Goal: Complete application form: Complete application form

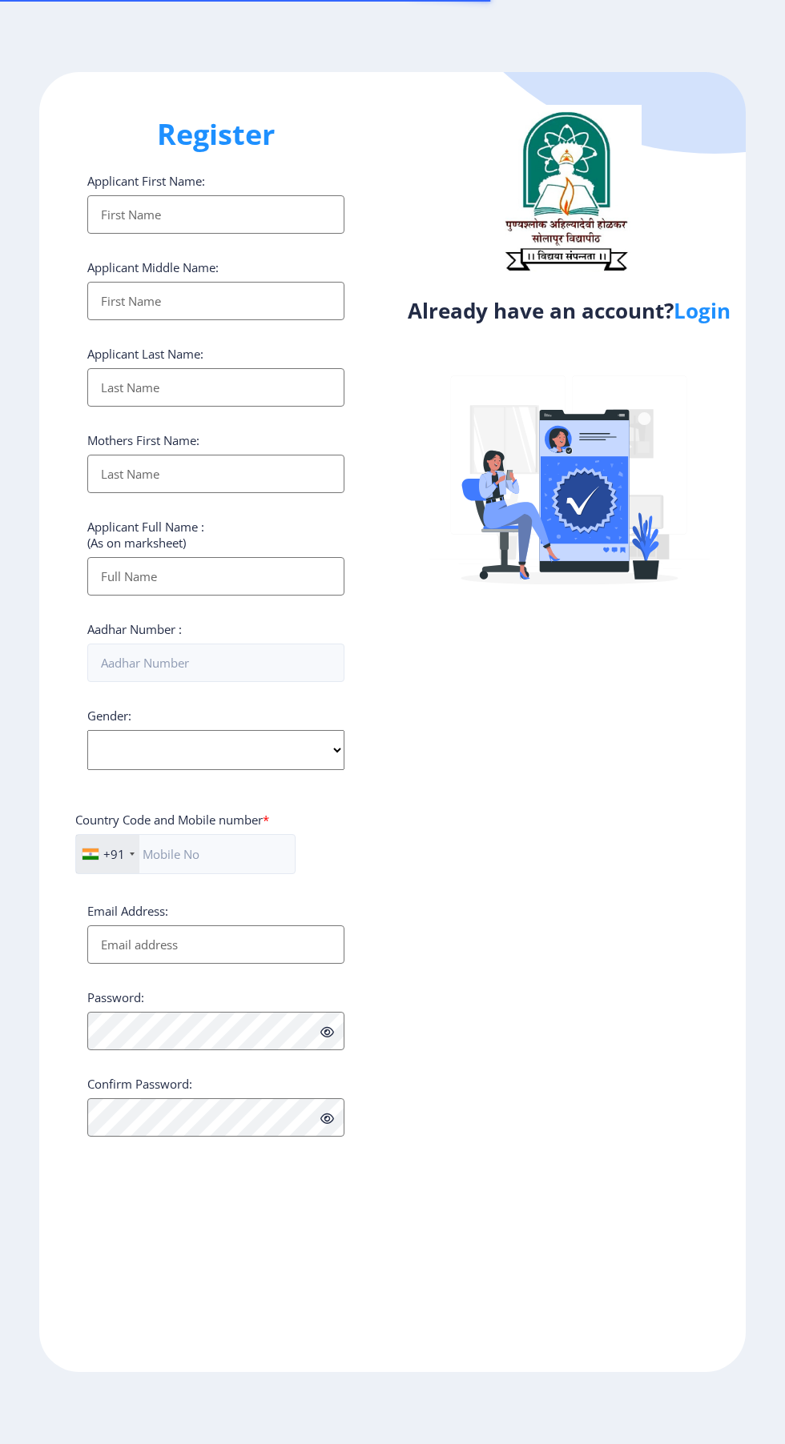
select select
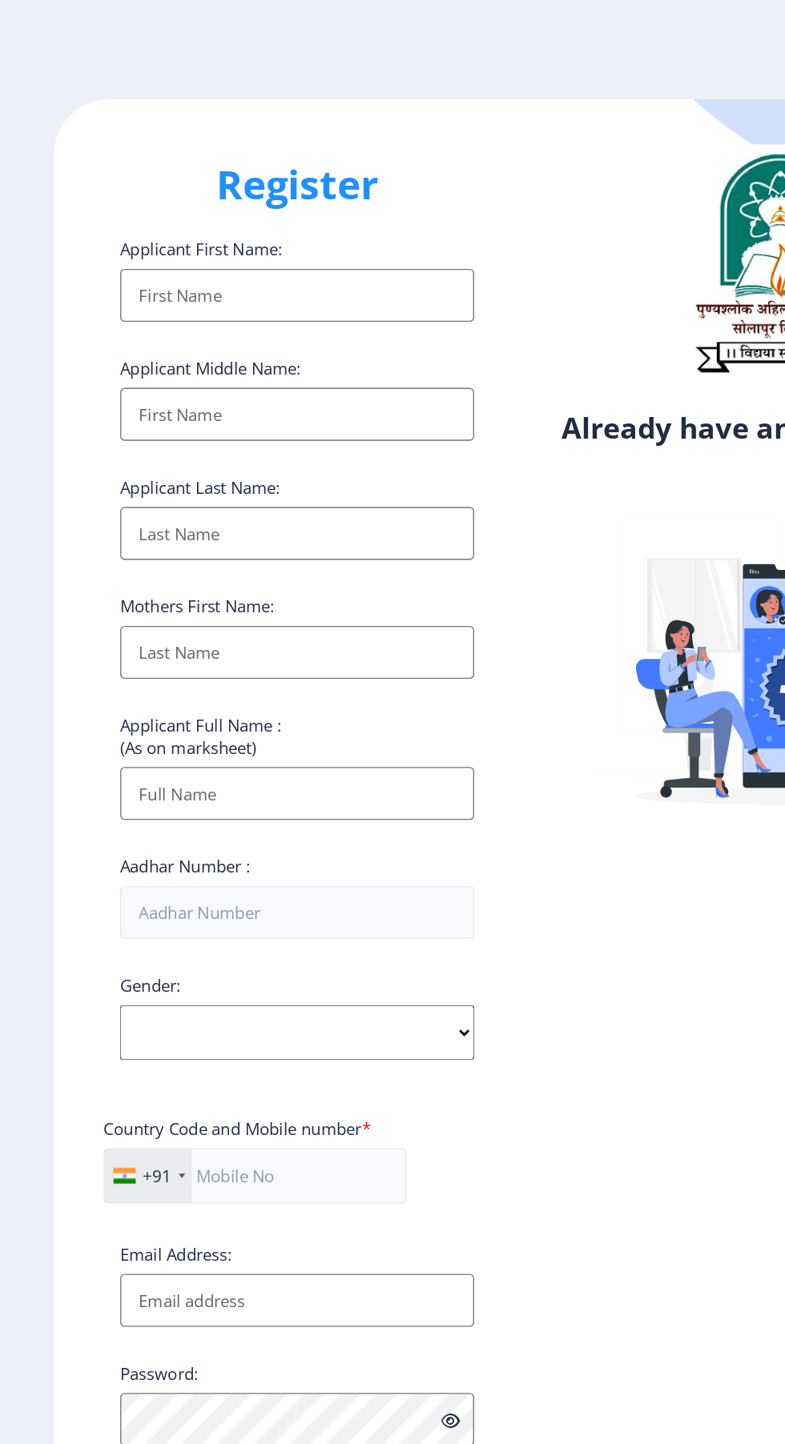
click at [155, 211] on input "Applicant First Name:" at bounding box center [215, 214] width 257 height 38
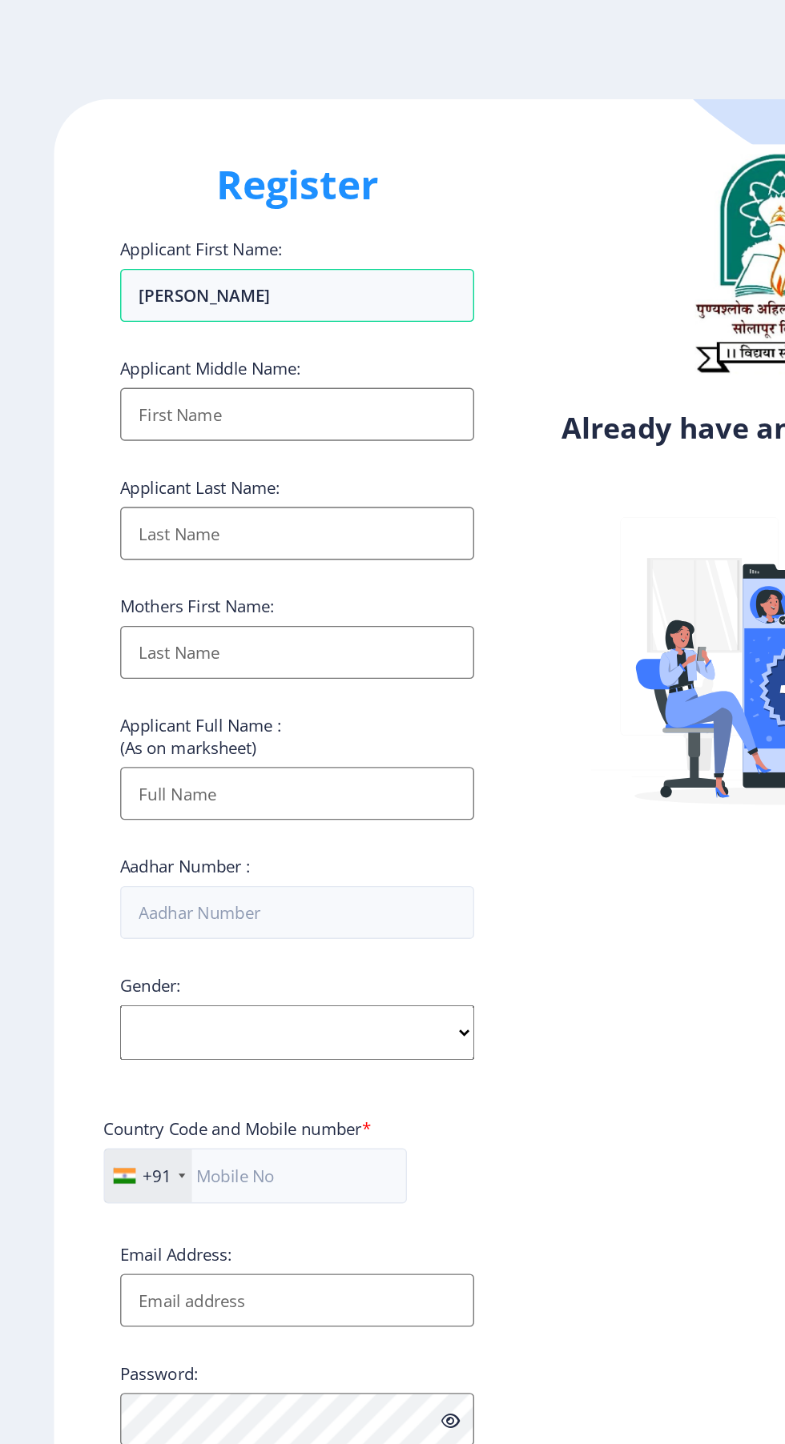
type input "[PERSON_NAME]"
click at [133, 315] on input "Applicant First Name:" at bounding box center [215, 301] width 257 height 38
type input "[PERSON_NAME]"
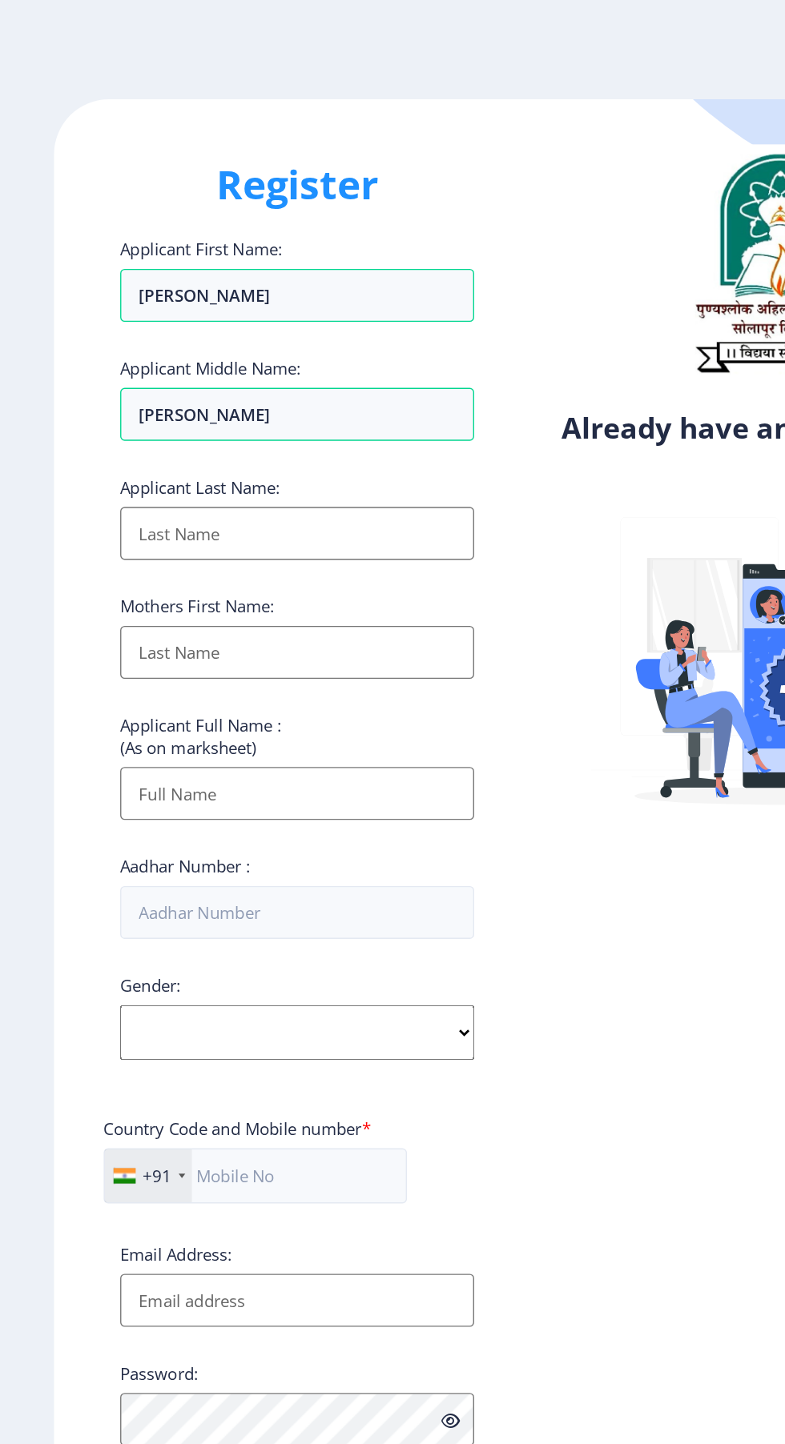
click at [117, 396] on input "Applicant First Name:" at bounding box center [215, 387] width 257 height 38
type input "[PERSON_NAME]"
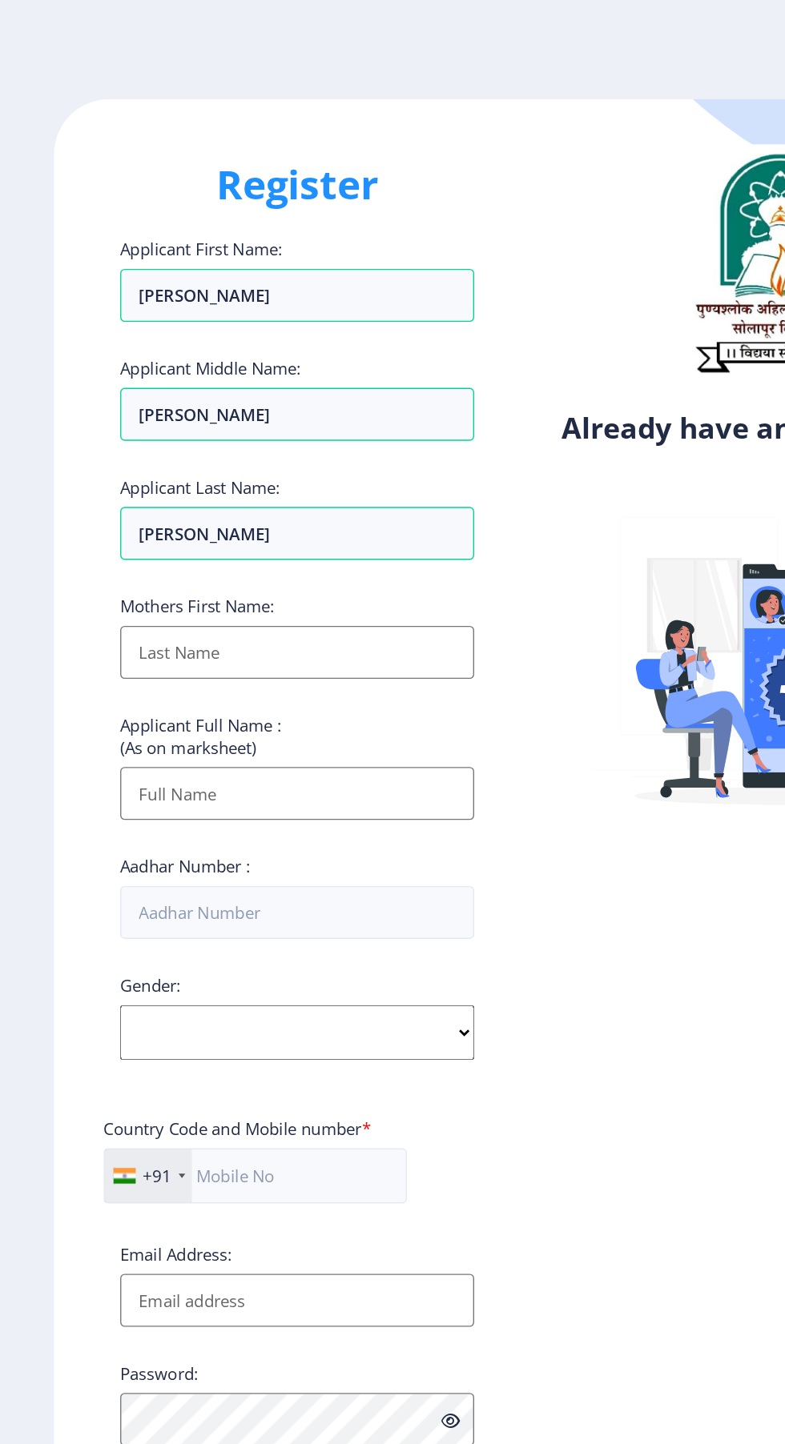
click at [107, 482] on input "Applicant First Name:" at bounding box center [215, 474] width 257 height 38
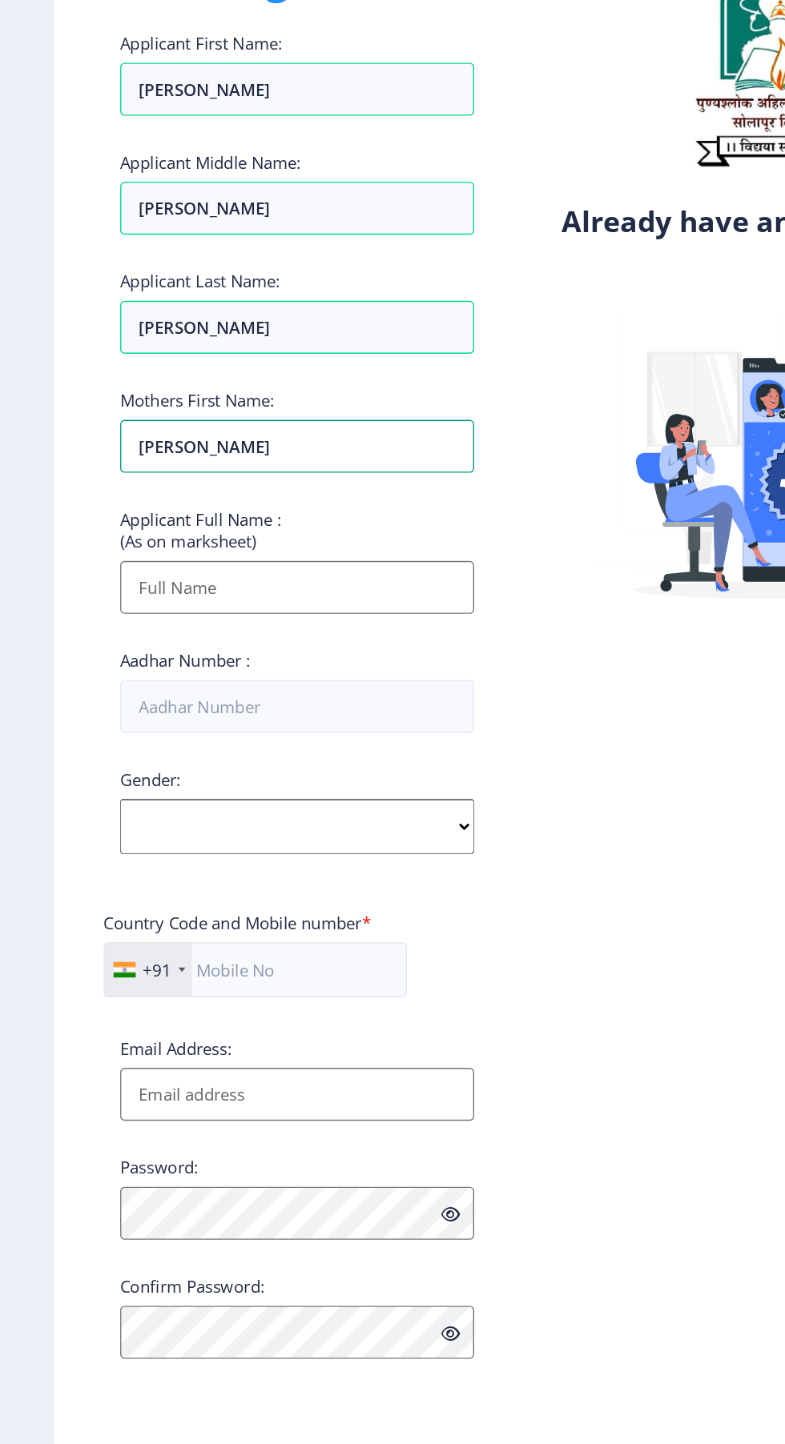
type input "[PERSON_NAME]"
click at [116, 584] on input "Applicant First Name:" at bounding box center [215, 576] width 257 height 38
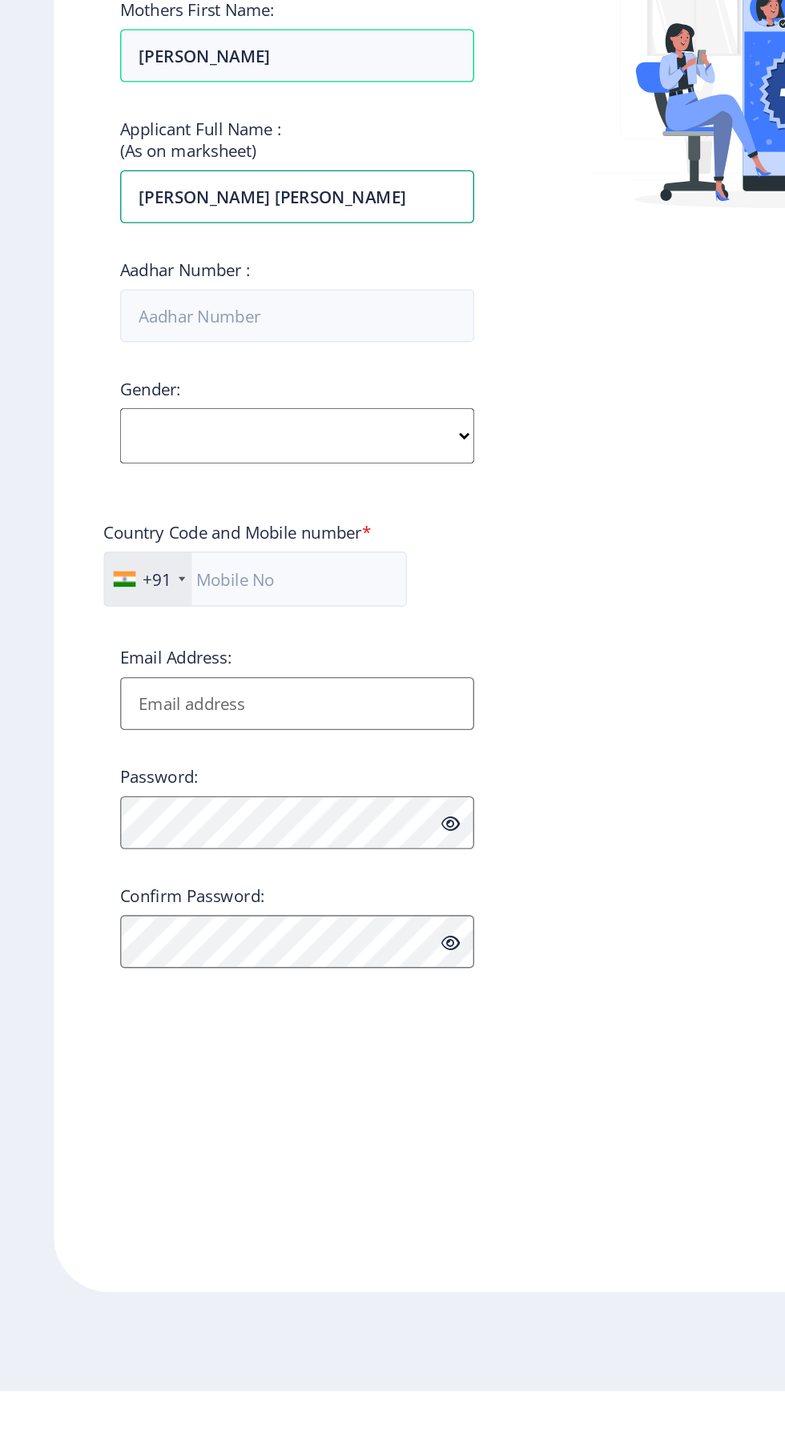
type input "[PERSON_NAME] [PERSON_NAME]"
click at [117, 671] on input "Aadhar Number :" at bounding box center [215, 663] width 257 height 38
type input "225407621148"
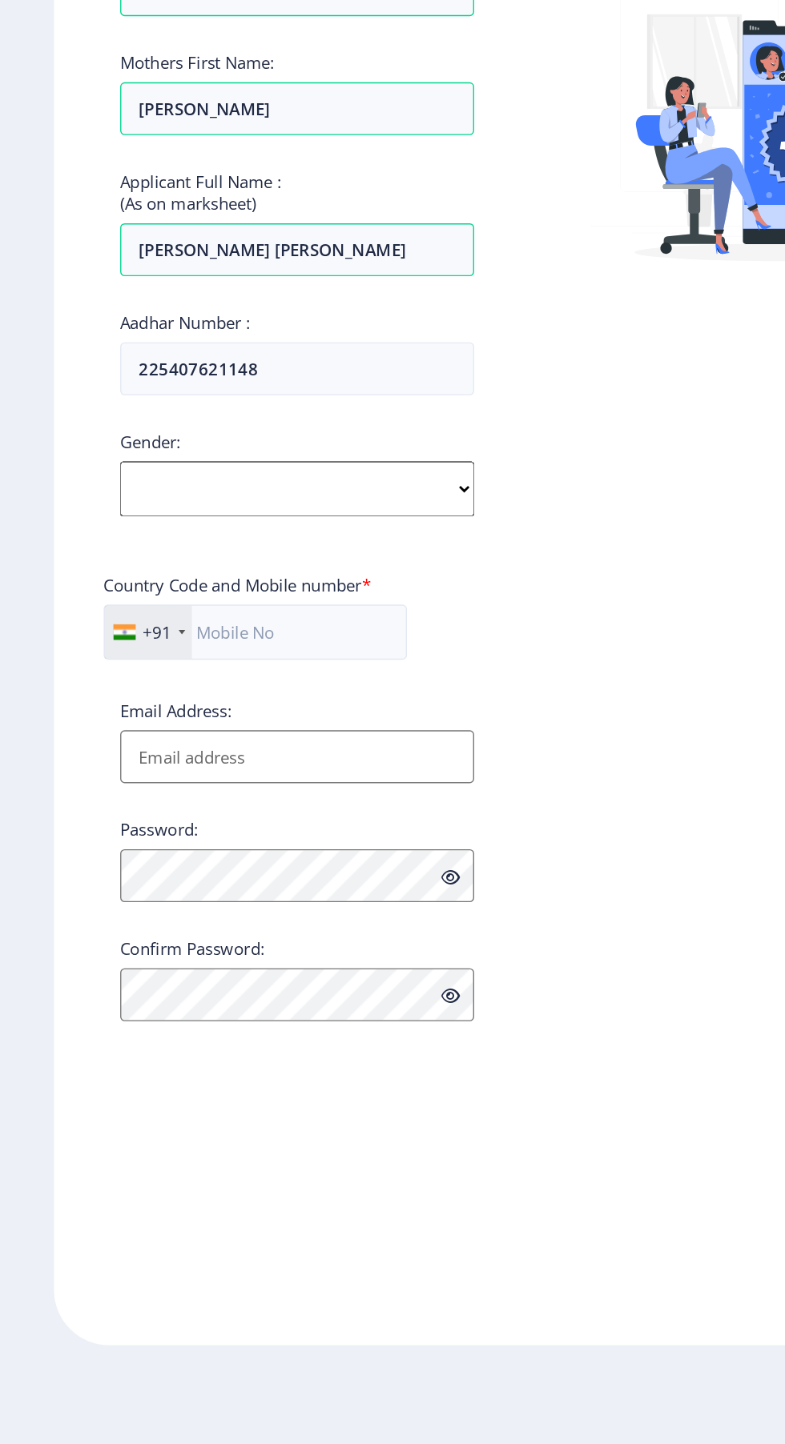
click at [115, 761] on select "Select Gender [DEMOGRAPHIC_DATA] [DEMOGRAPHIC_DATA] Other" at bounding box center [215, 750] width 257 height 40
select select "[DEMOGRAPHIC_DATA]"
click at [87, 737] on select "Select Gender [DEMOGRAPHIC_DATA] [DEMOGRAPHIC_DATA] Other" at bounding box center [215, 750] width 257 height 40
click at [181, 862] on input "text" at bounding box center [185, 854] width 220 height 40
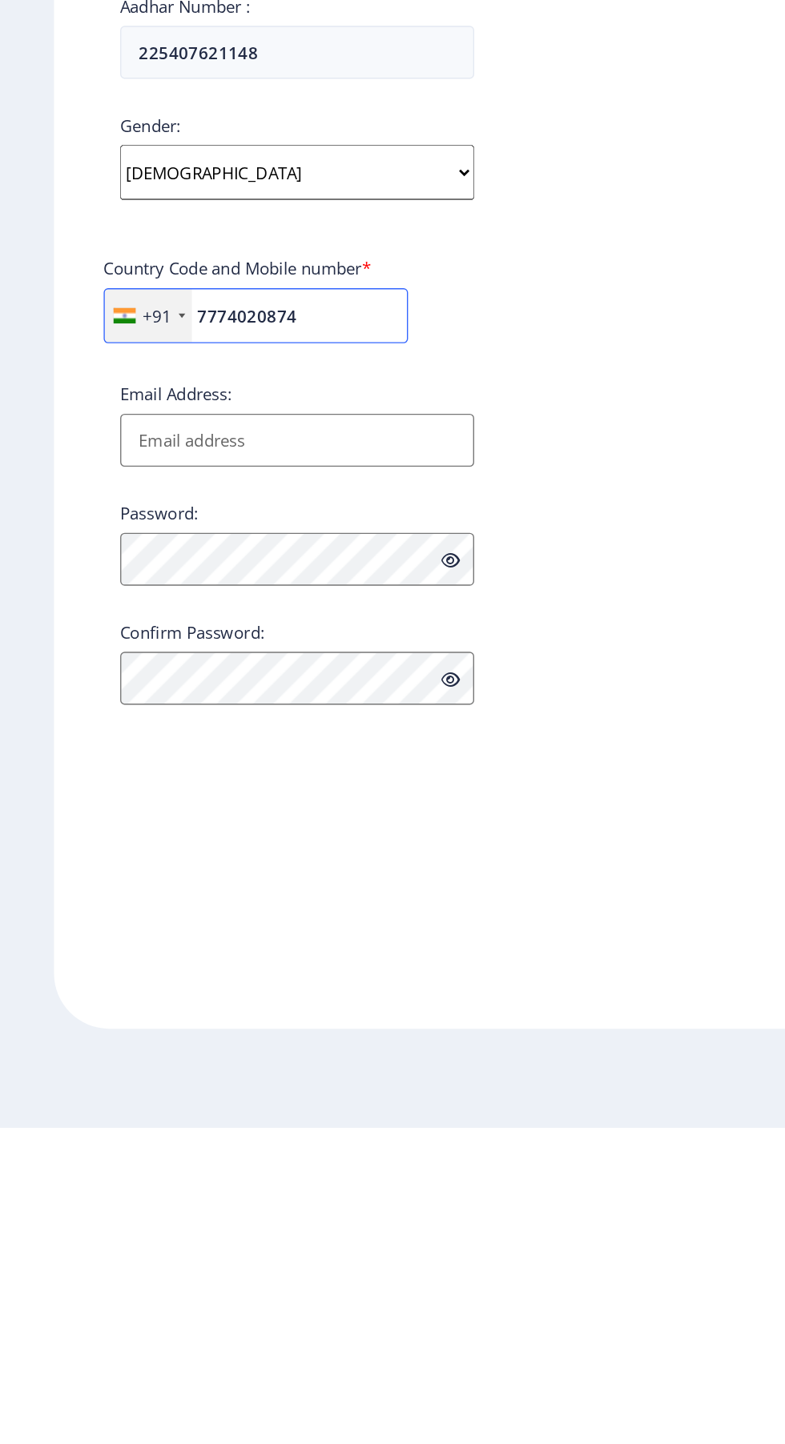
type input "7774020874"
click at [152, 954] on input "Email Address:" at bounding box center [215, 945] width 257 height 38
type input "[EMAIL_ADDRESS][DOMAIN_NAME]"
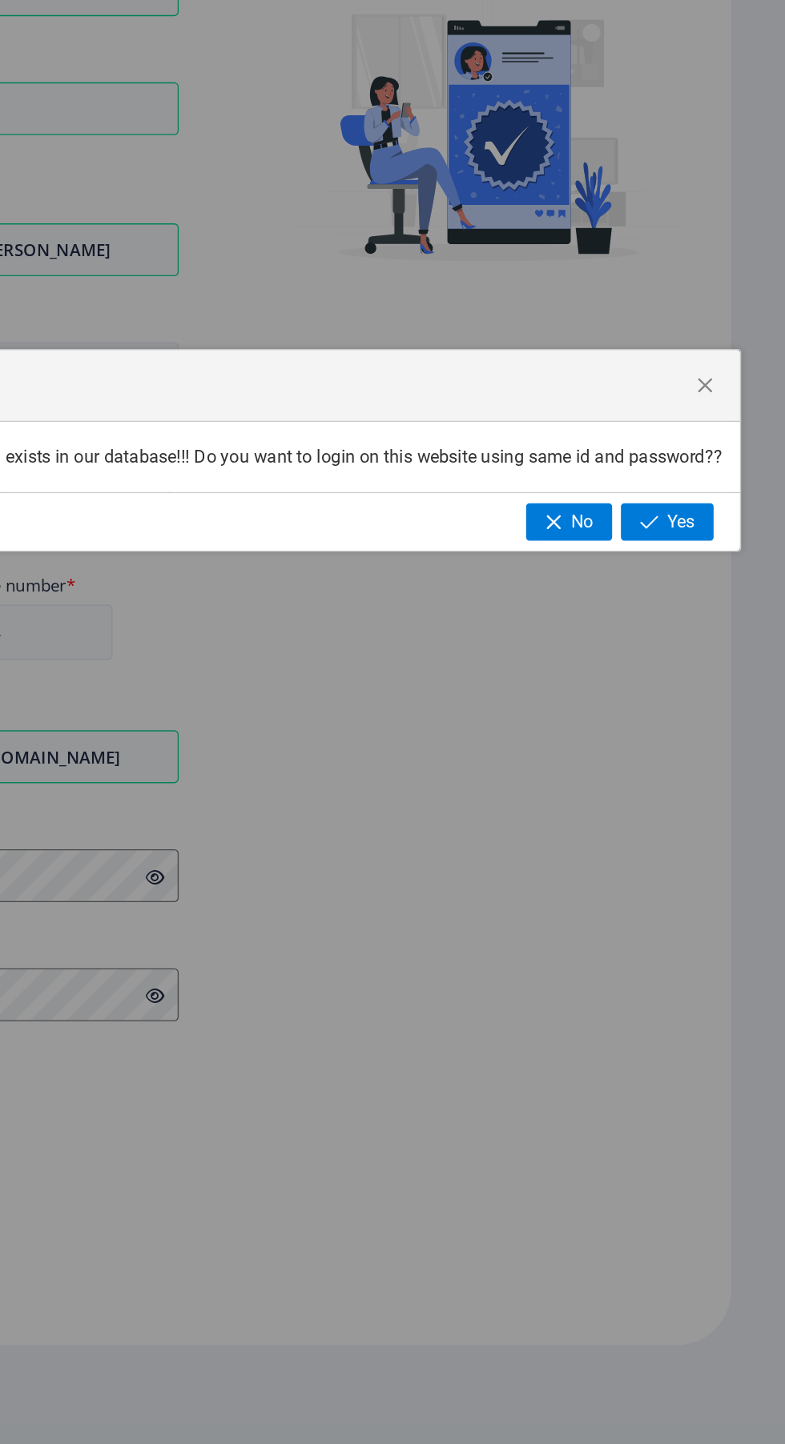
click at [720, 773] on button "Yes" at bounding box center [698, 774] width 67 height 27
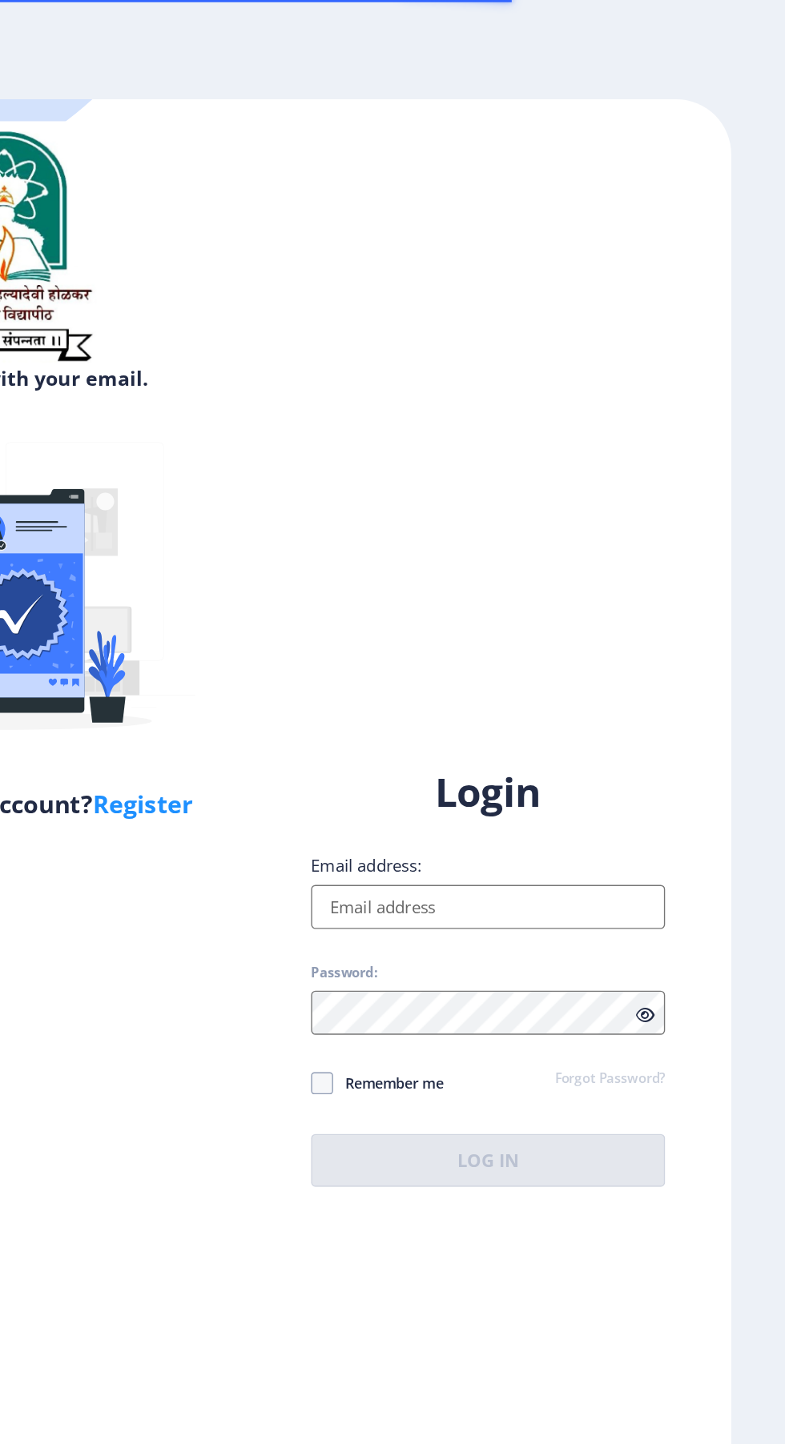
click at [652, 675] on input "Email address:" at bounding box center [568, 659] width 257 height 32
type input "7774020874"
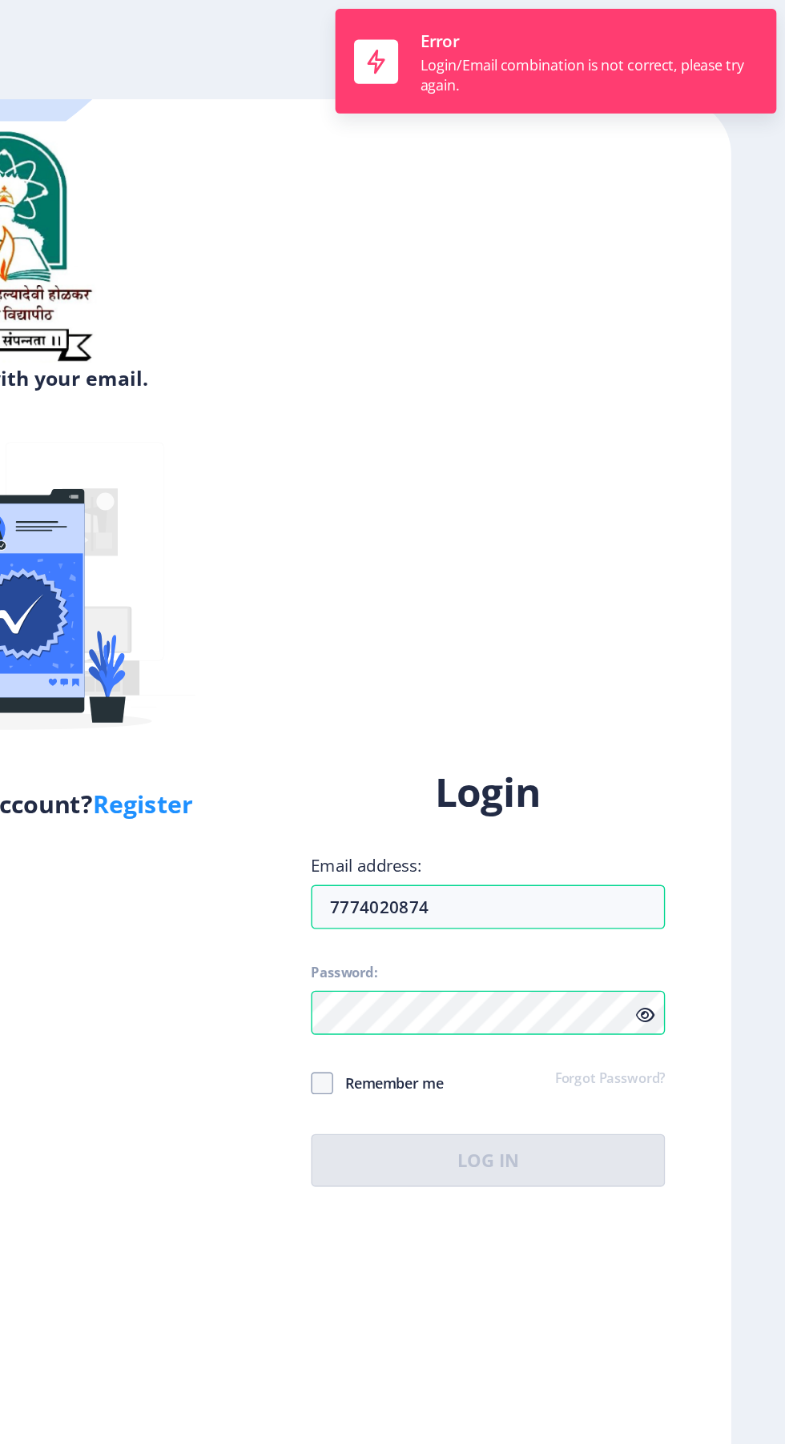
click at [448, 846] on div "Login Email address: 7774020874 Password: Remember me Forgot Password? Log In" at bounding box center [568, 709] width 257 height 306
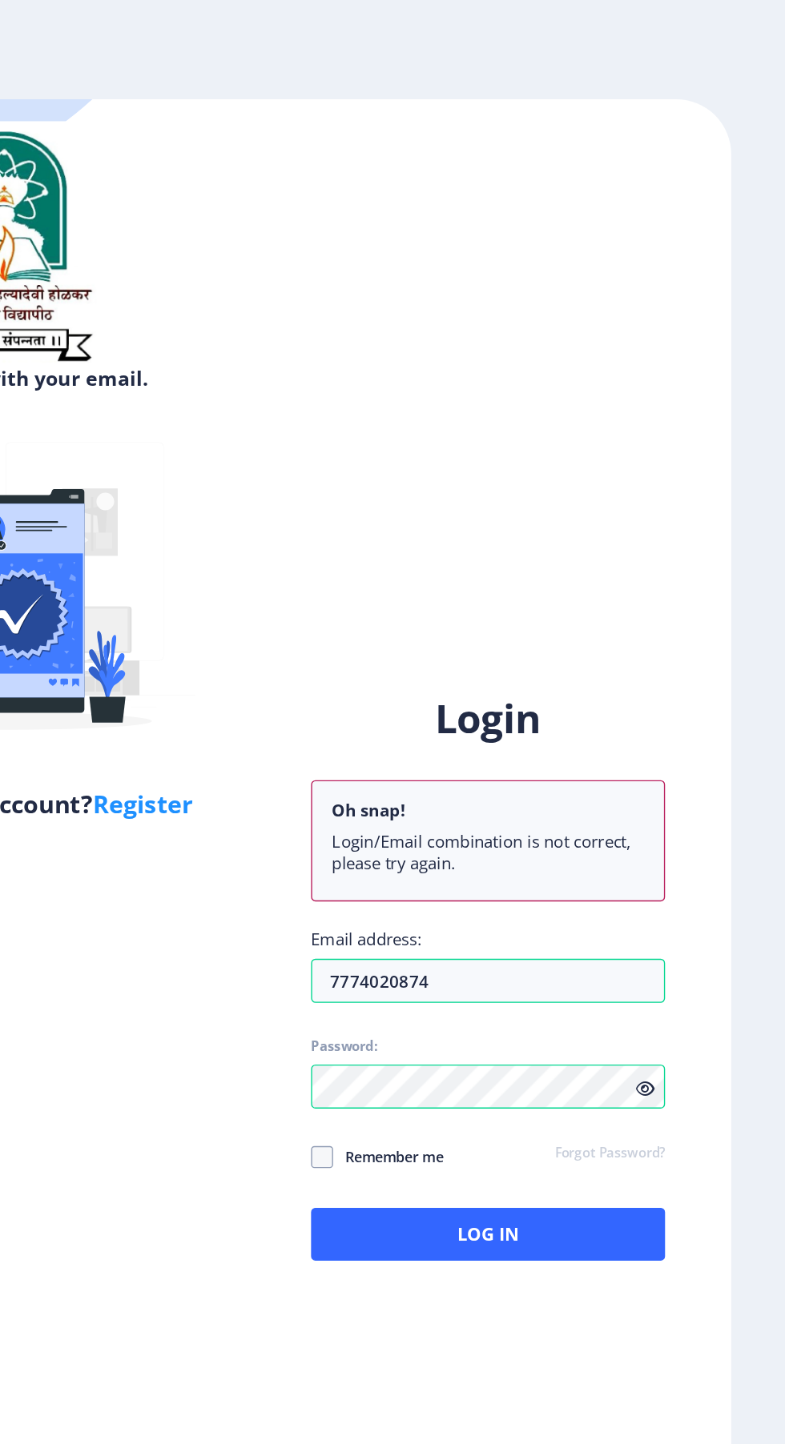
click at [446, 849] on span at bounding box center [448, 841] width 16 height 16
click at [441, 841] on input "Remember me" at bounding box center [440, 841] width 1 height 1
checkbox input "true"
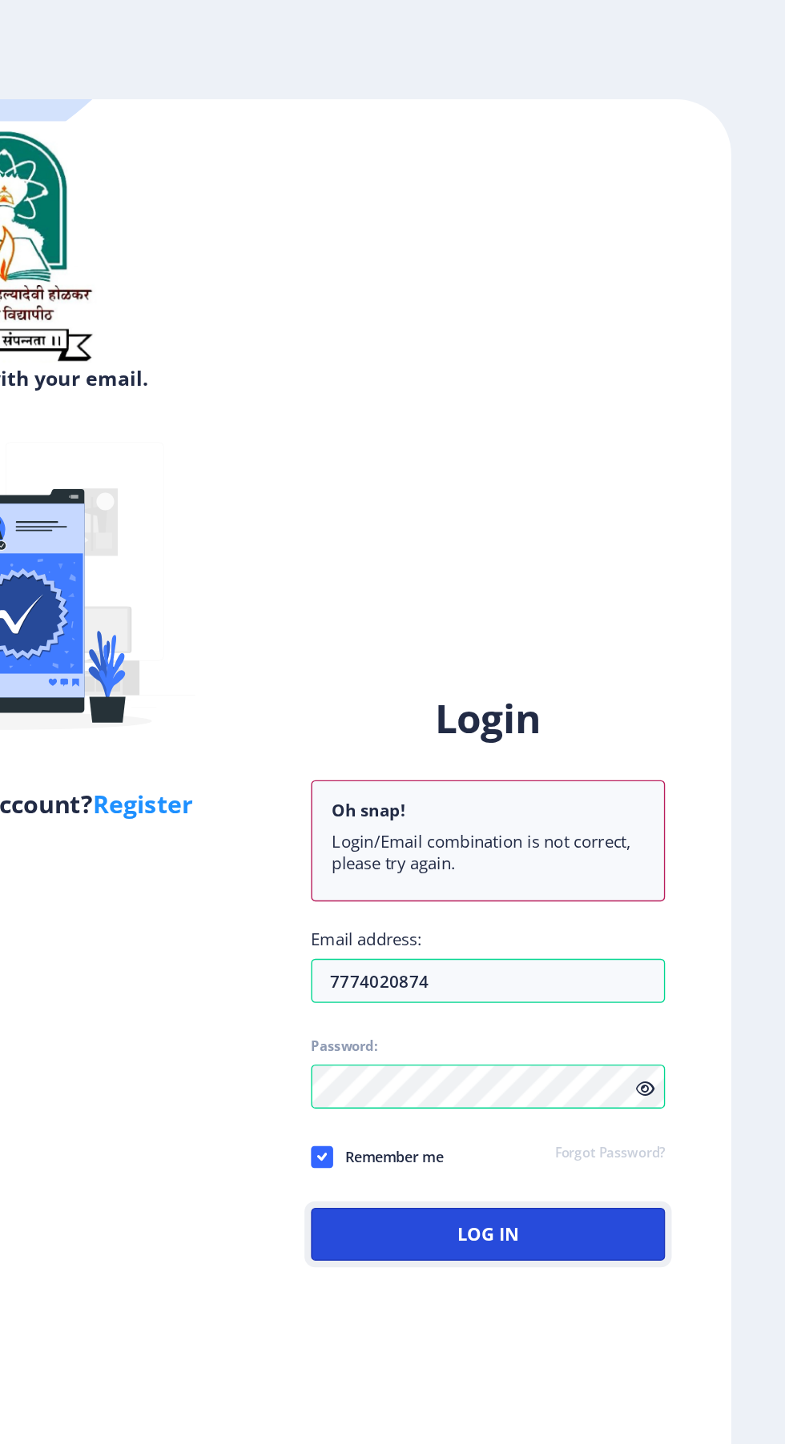
click at [605, 916] on button "Log In" at bounding box center [568, 897] width 257 height 38
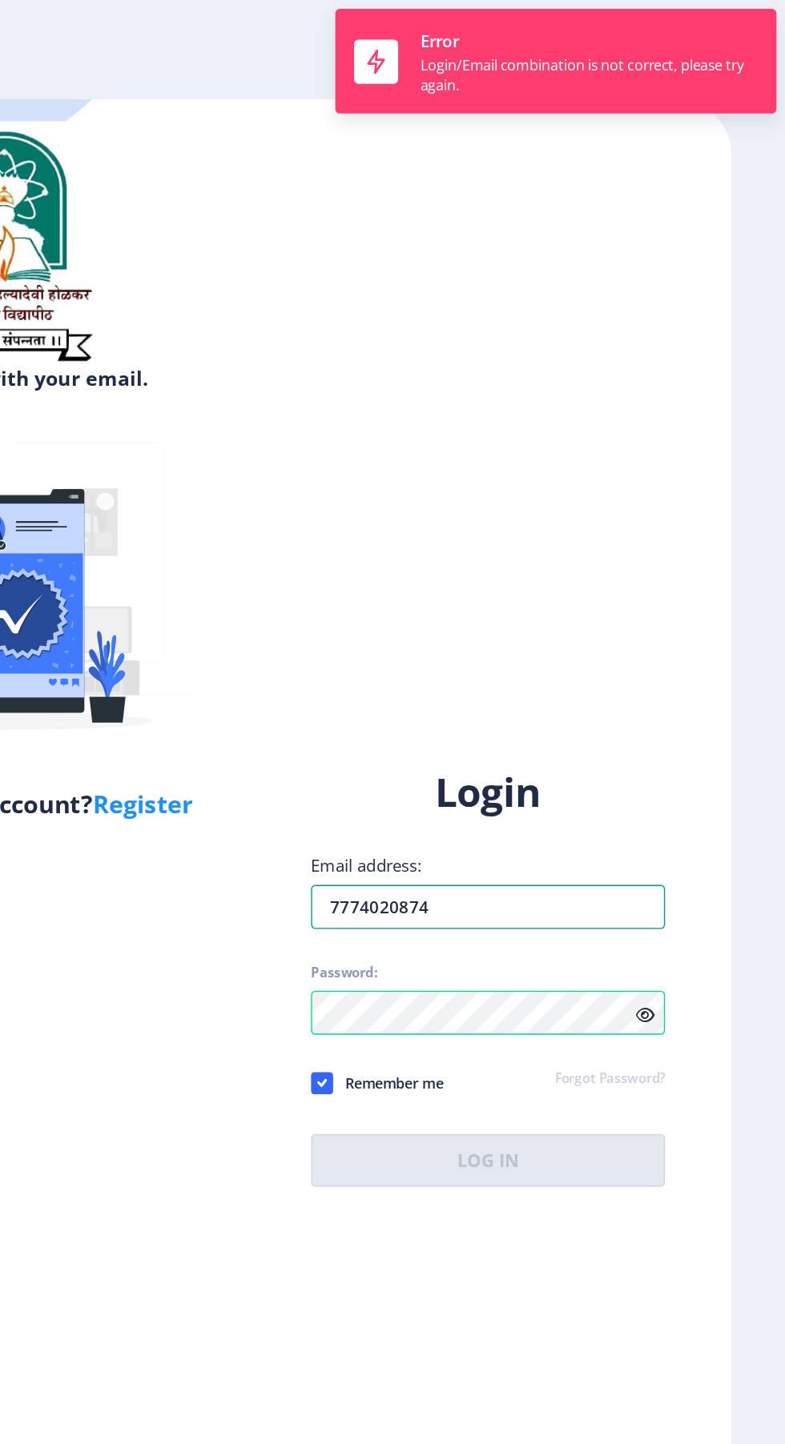
click at [663, 675] on input "7774020874" at bounding box center [568, 659] width 257 height 32
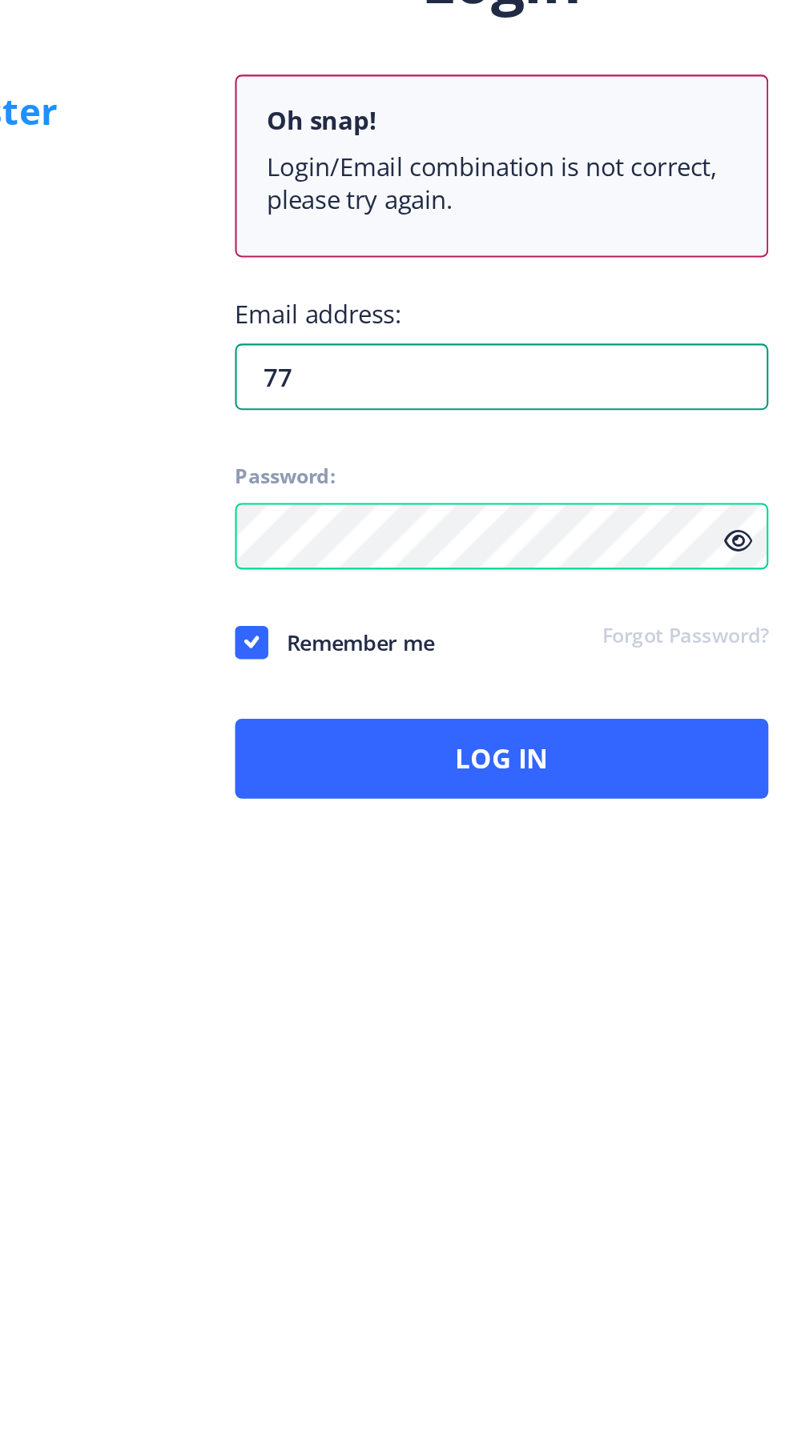
type input "7"
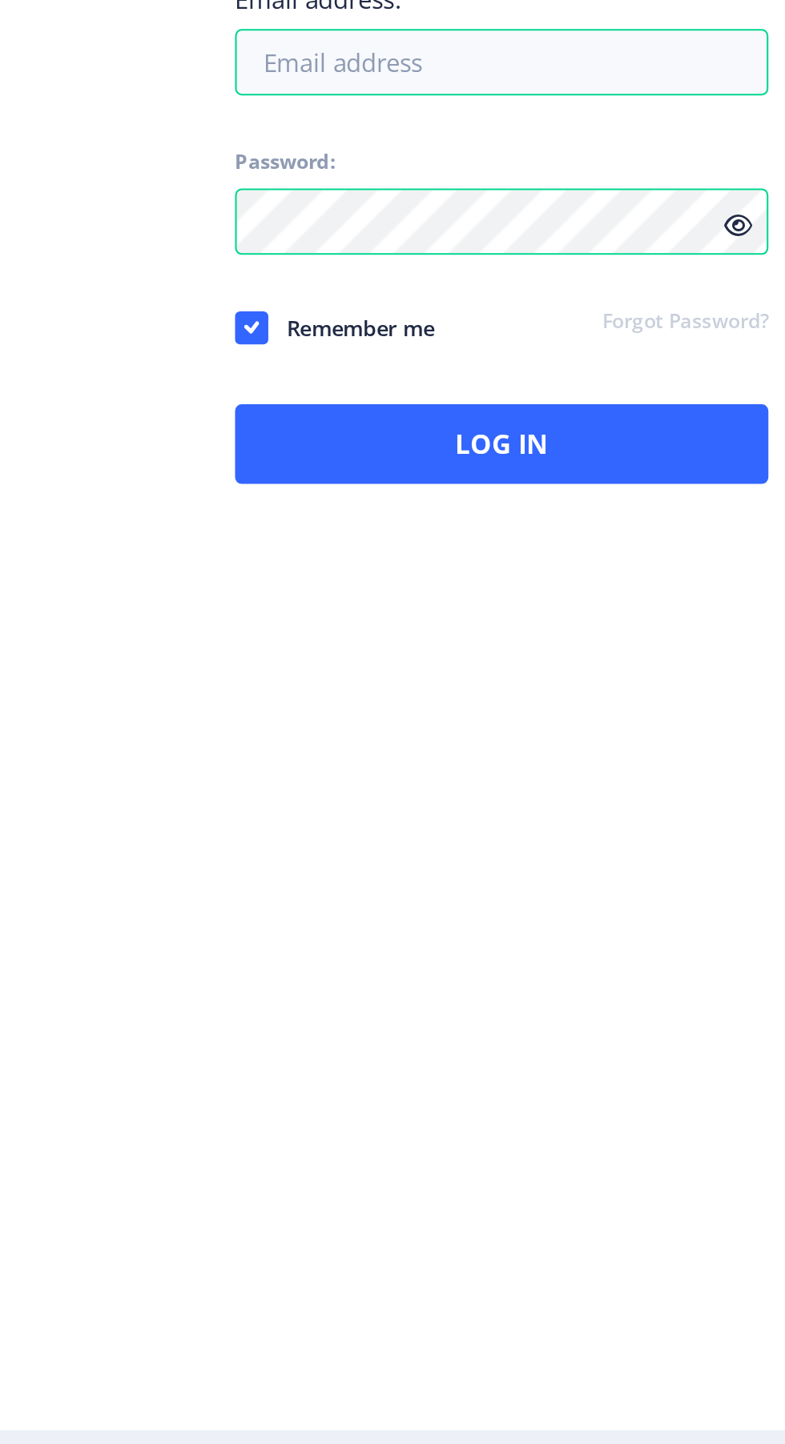
click at [677, 797] on icon at bounding box center [683, 791] width 14 height 12
click at [632, 729] on input "Email address:" at bounding box center [568, 713] width 257 height 32
click at [476, 729] on input "cha datazeen" at bounding box center [568, 713] width 257 height 32
click at [539, 729] on input "chandatazeen" at bounding box center [568, 713] width 257 height 32
type input "[EMAIL_ADDRESS][DOMAIN_NAME]"
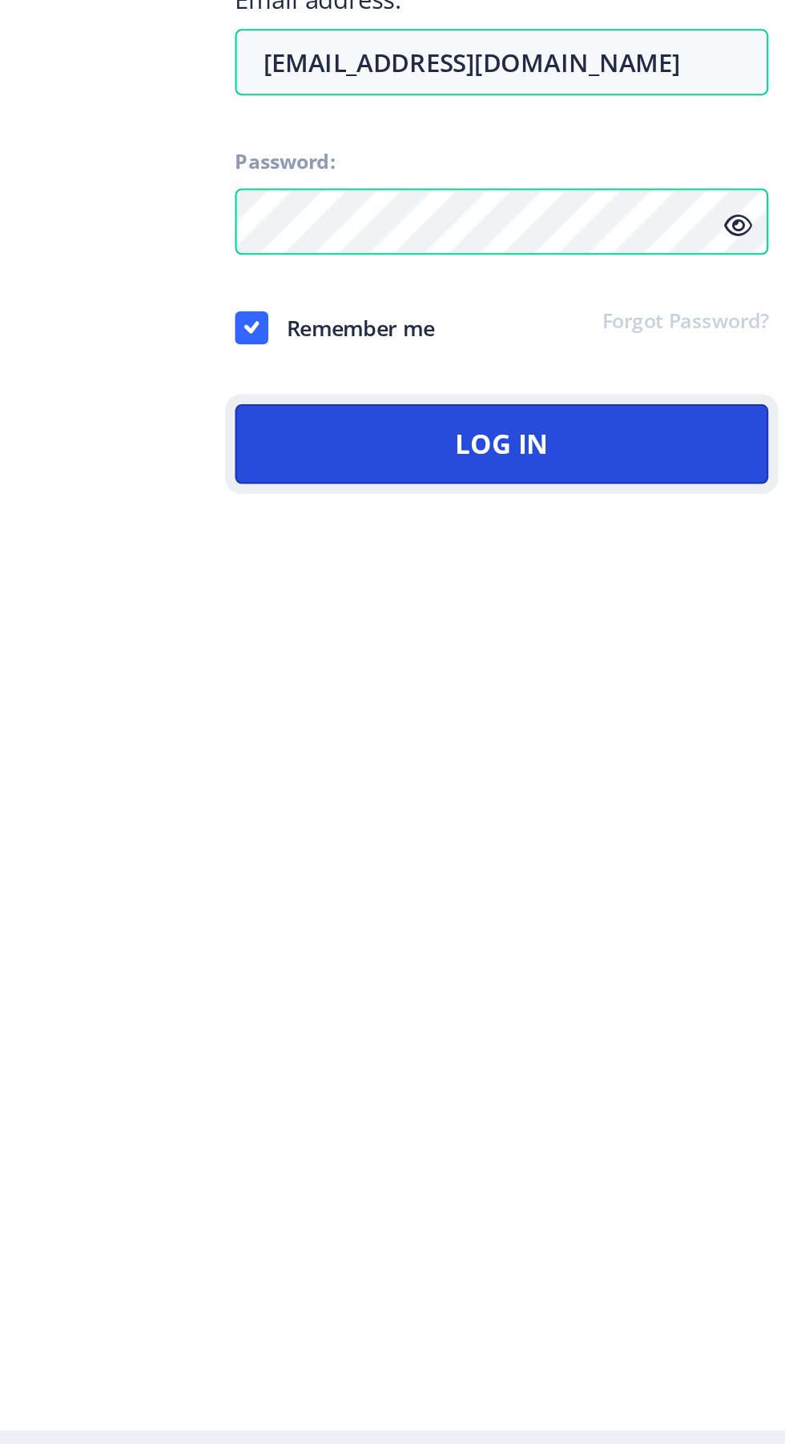
click at [678, 916] on button "Log In" at bounding box center [568, 897] width 257 height 38
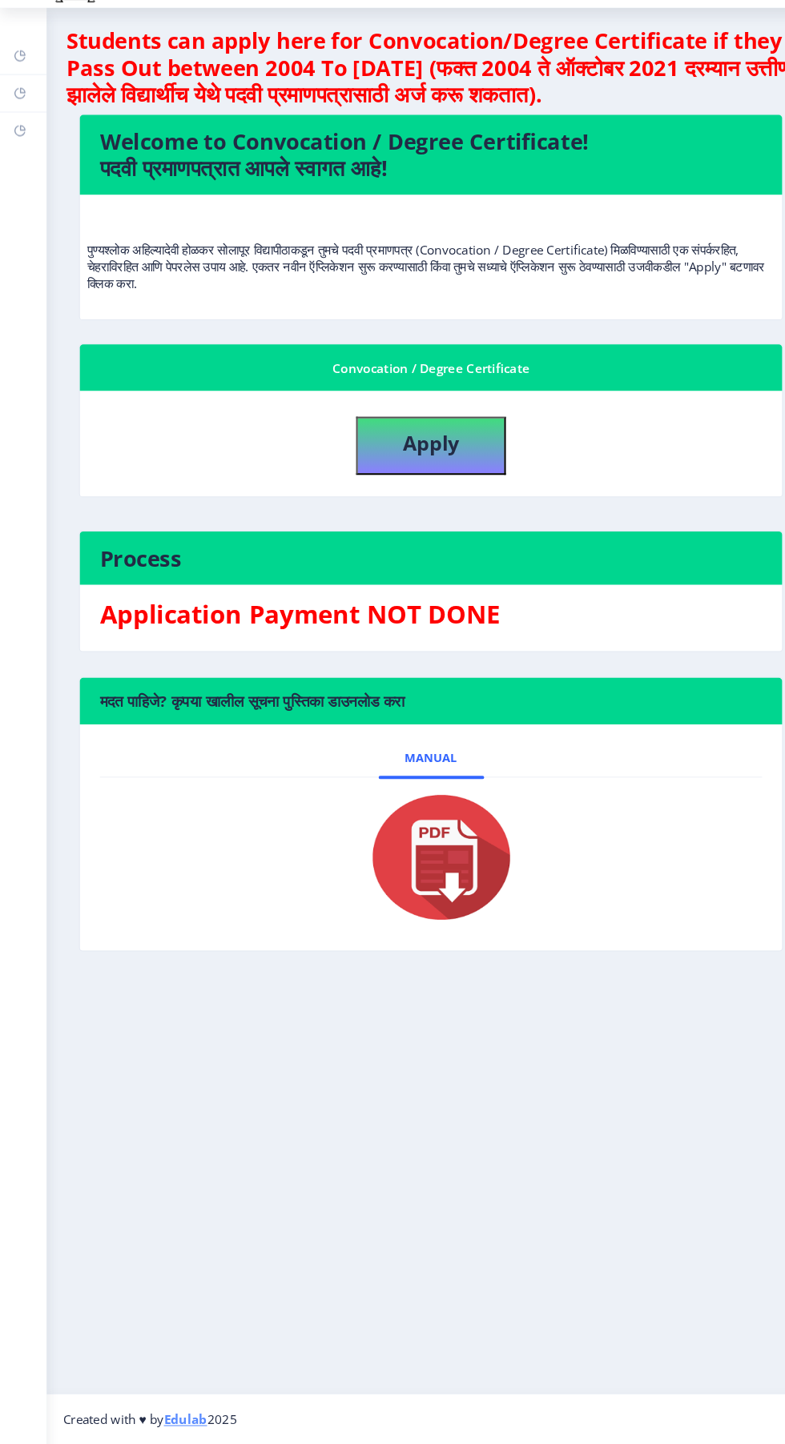
scroll to position [118, 0]
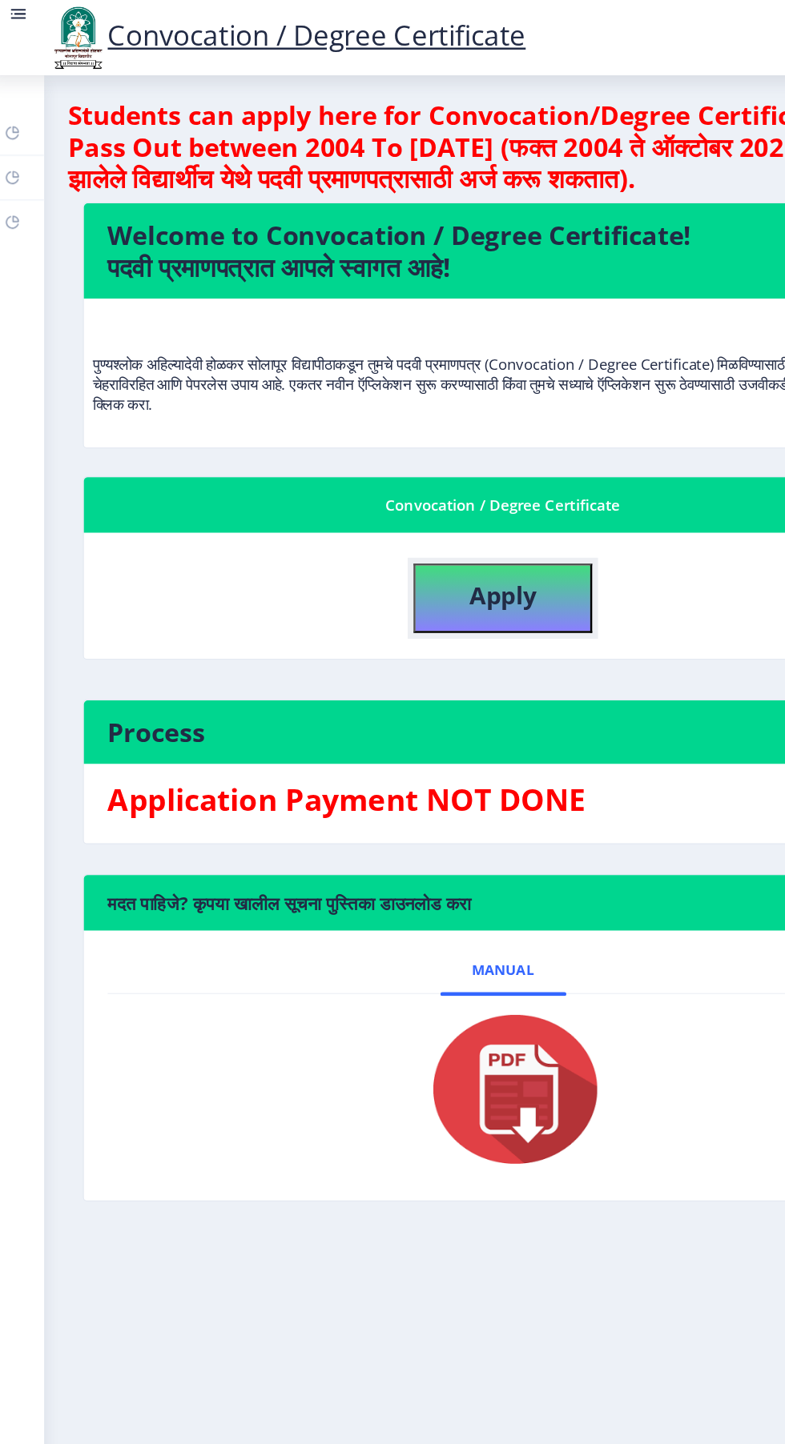
click at [455, 455] on button "Apply" at bounding box center [415, 483] width 144 height 56
select select
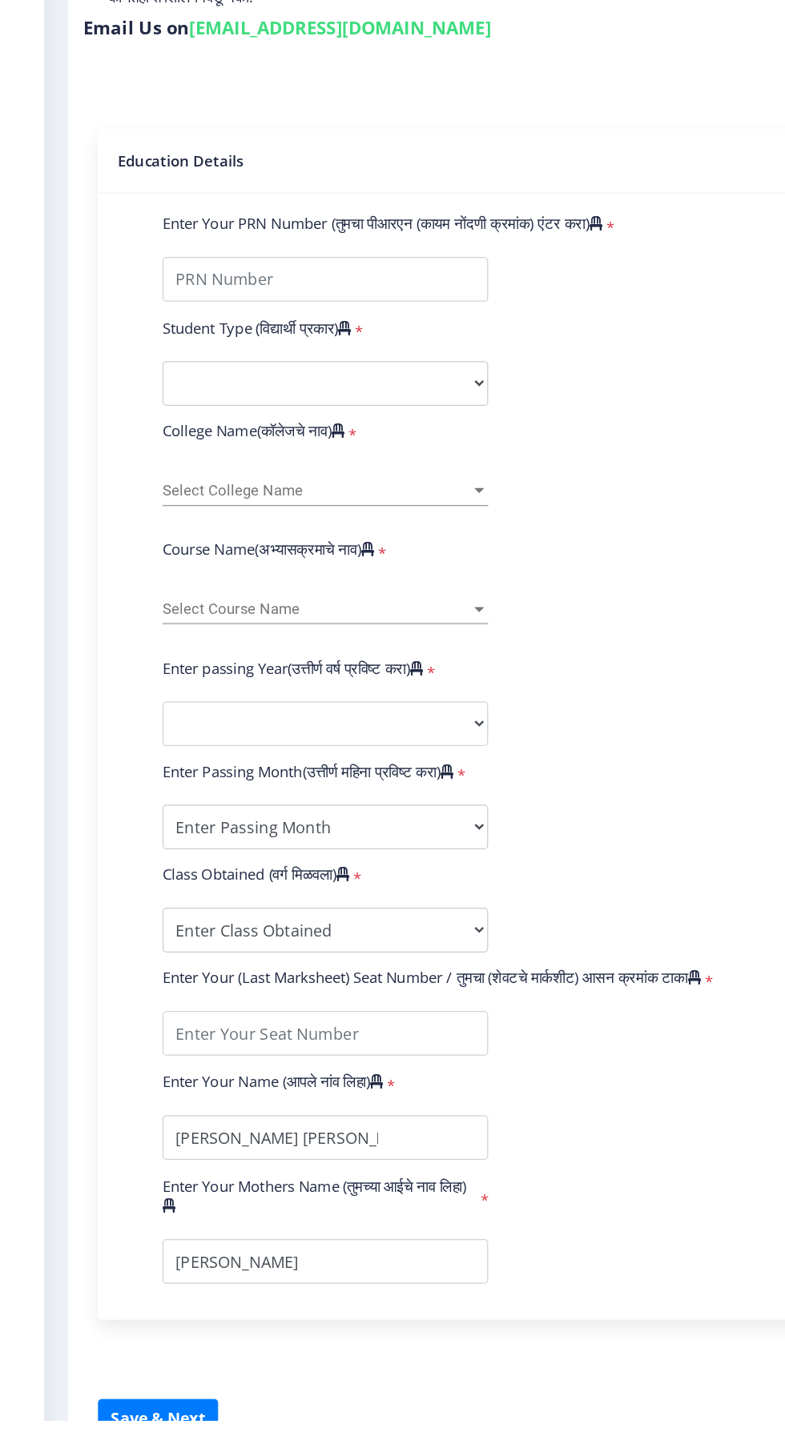
scroll to position [23, 0]
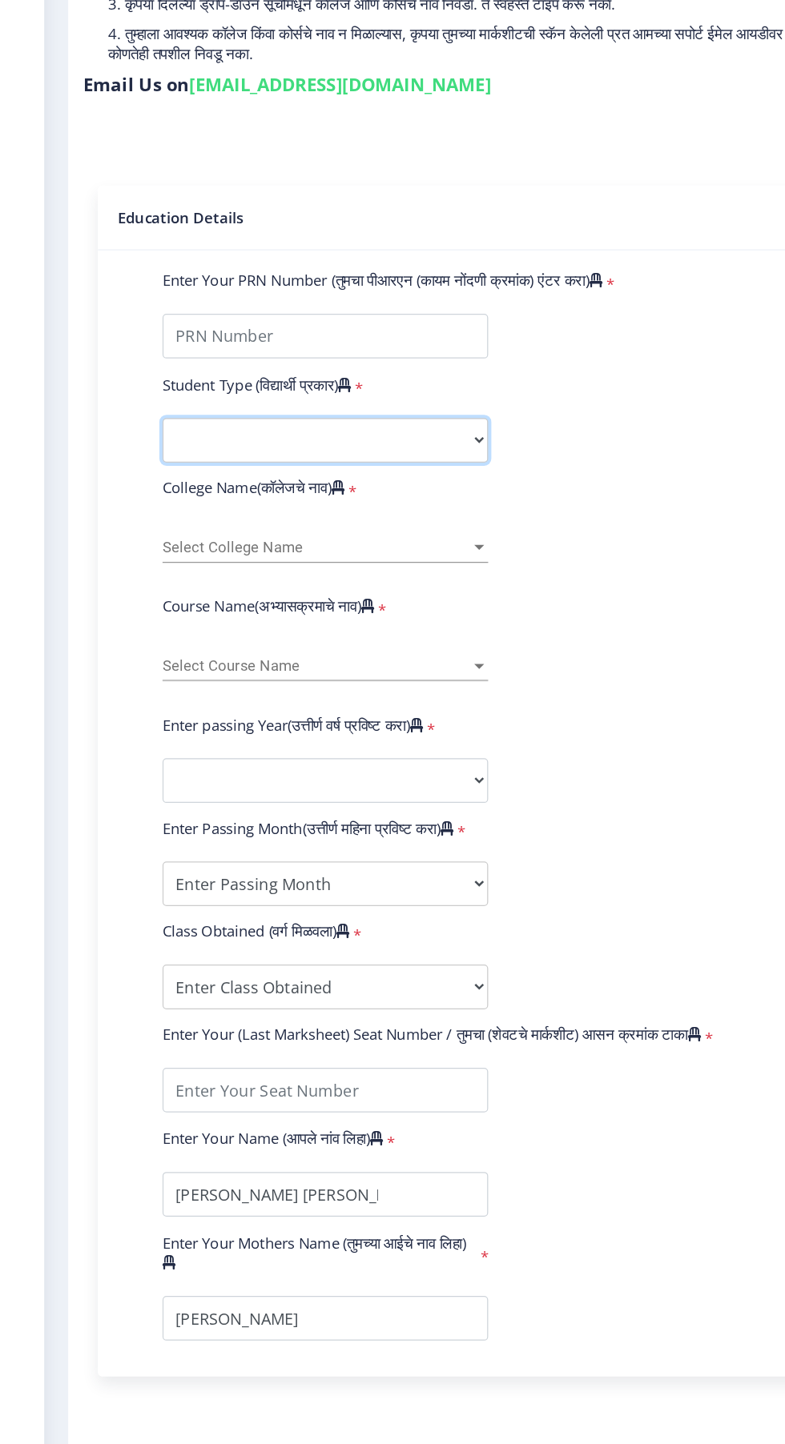
click at [181, 589] on select "Select Student Type Regular External" at bounding box center [271, 607] width 263 height 36
select select "Regular"
click at [140, 589] on select "Select Student Type Regular External" at bounding box center [271, 607] width 263 height 36
click at [160, 687] on span "Select College Name" at bounding box center [264, 694] width 248 height 14
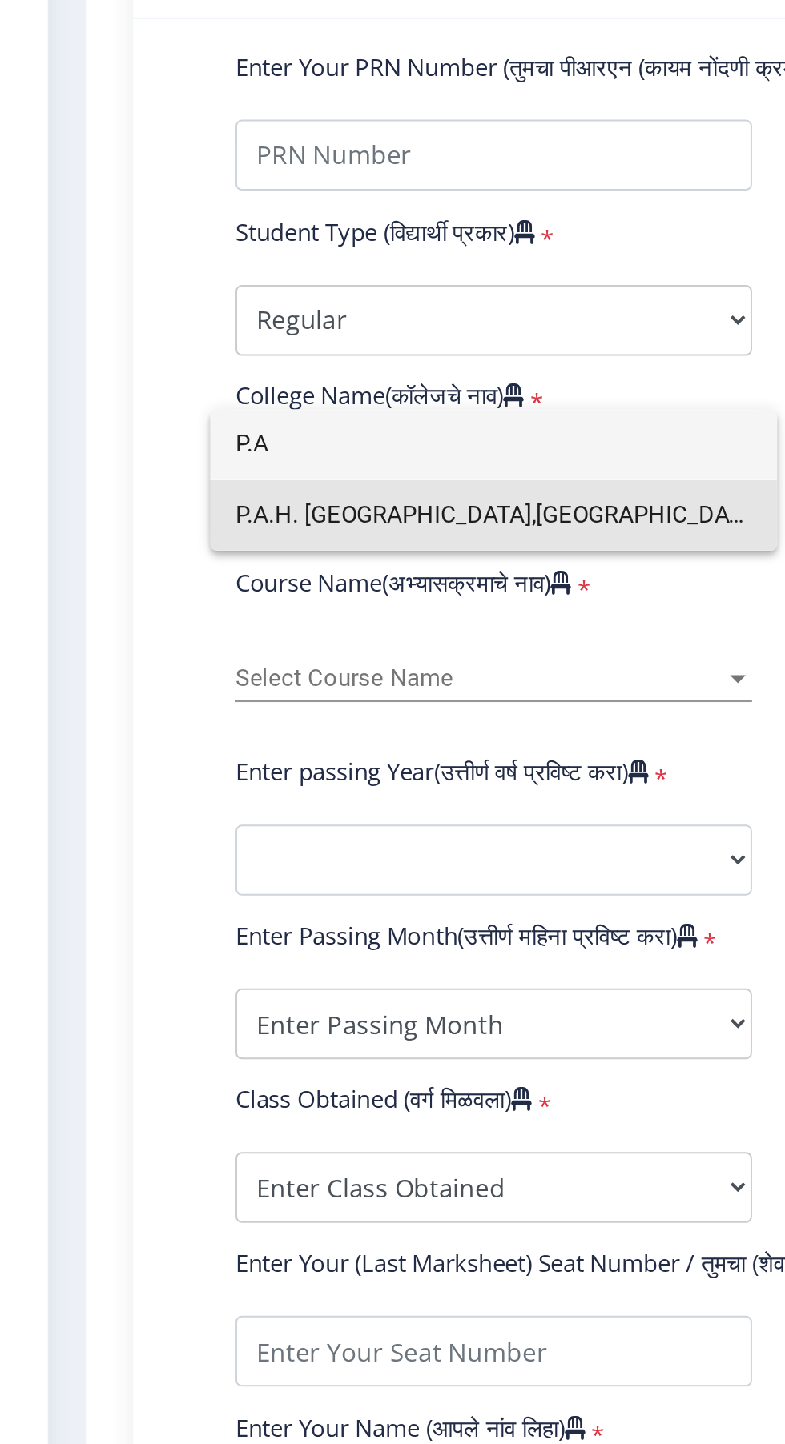
type input "P.A"
click at [168, 709] on span "P.A.H. [GEOGRAPHIC_DATA],[GEOGRAPHIC_DATA]" at bounding box center [271, 707] width 263 height 36
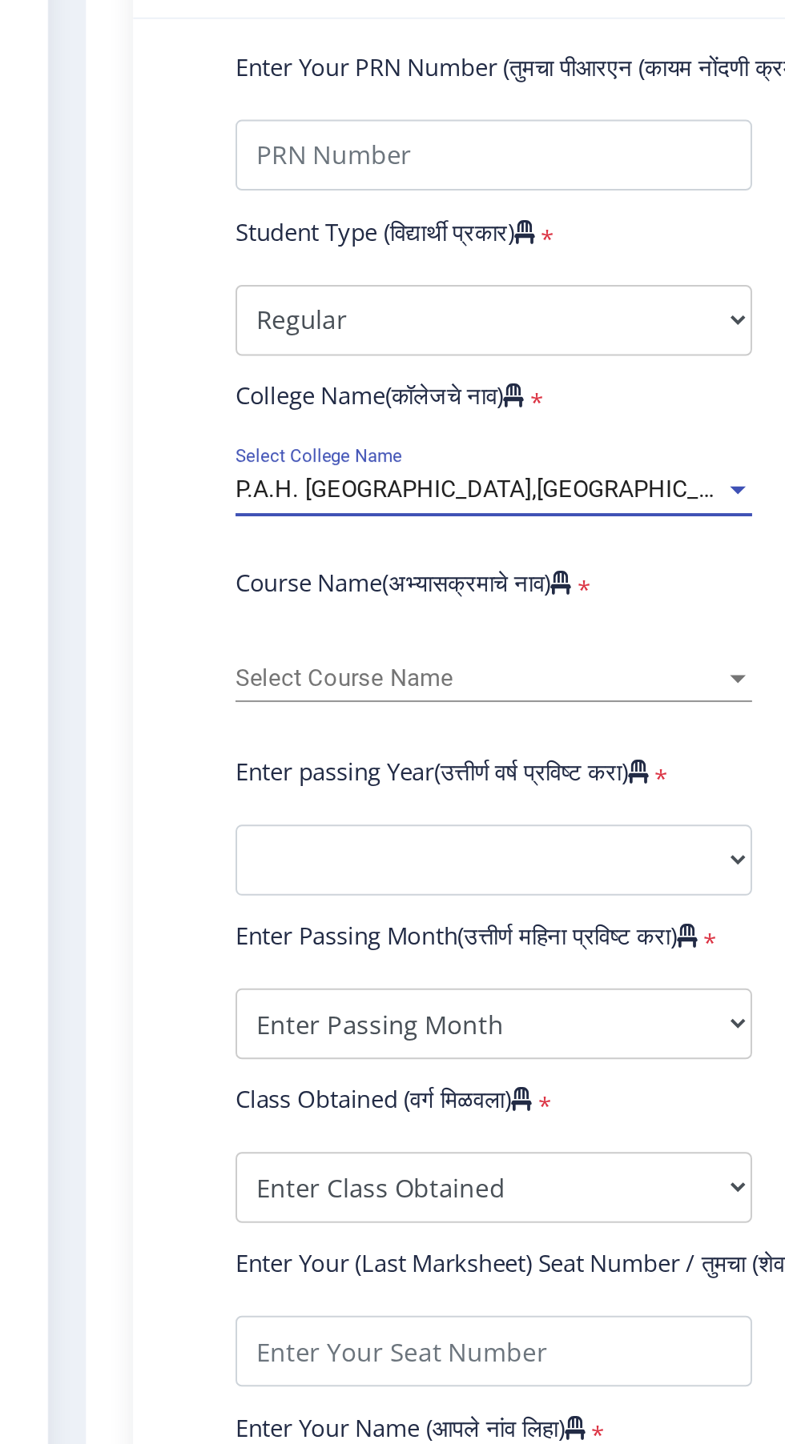
click at [159, 783] on span "Select Course Name" at bounding box center [264, 790] width 248 height 14
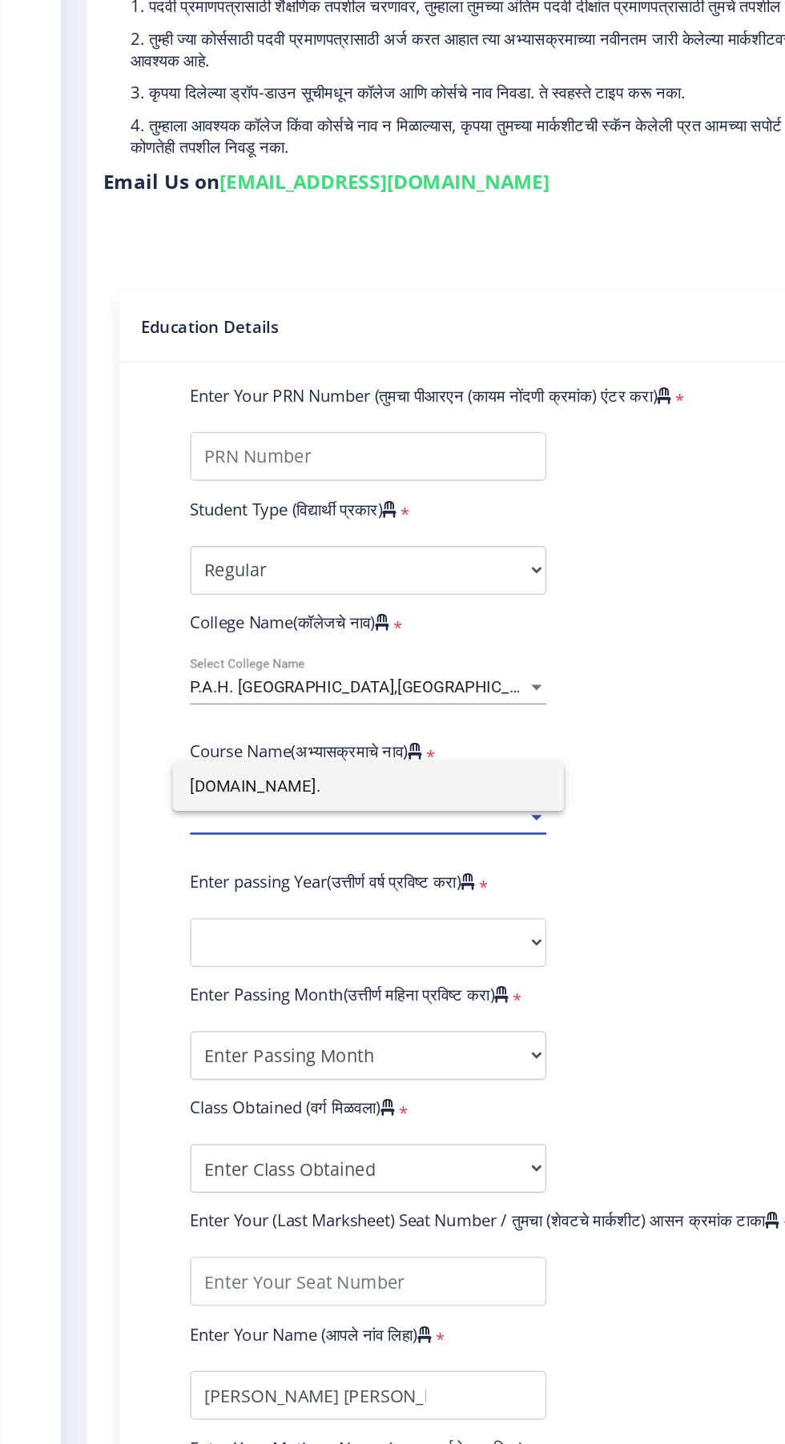
type input "[DOMAIN_NAME]."
click at [527, 856] on div at bounding box center [392, 722] width 785 height 1444
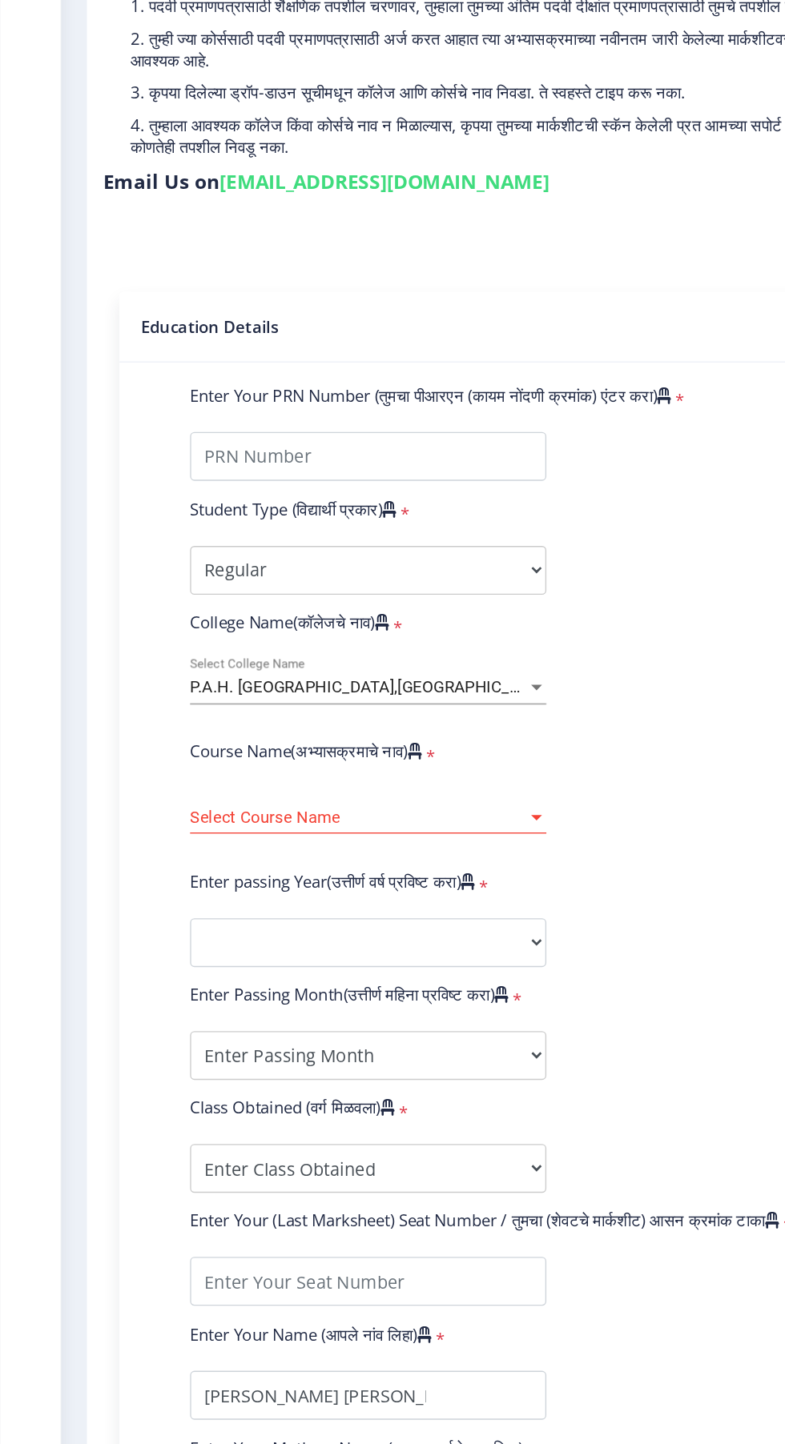
click at [376, 783] on span "Select Course Name" at bounding box center [264, 790] width 248 height 14
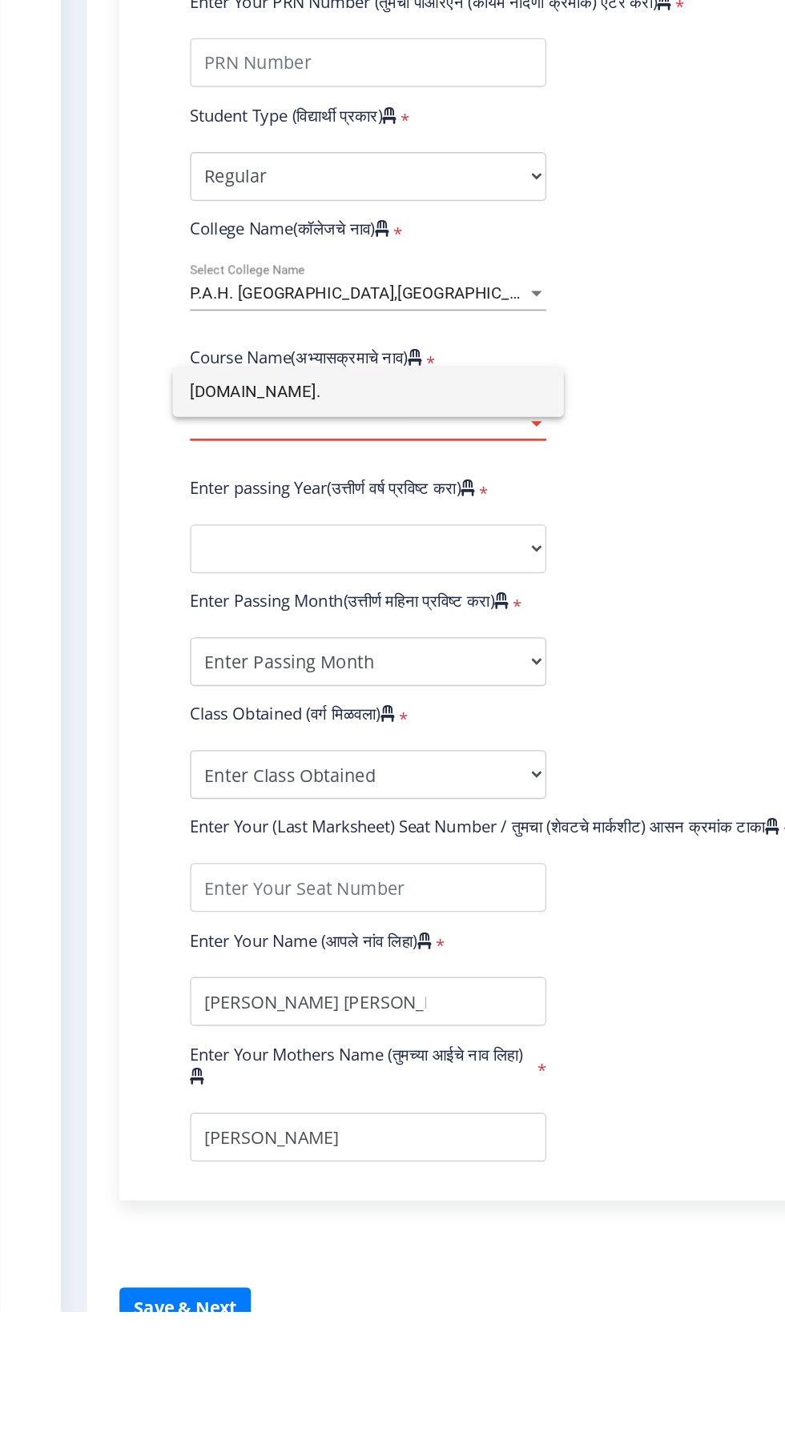
click at [479, 869] on div at bounding box center [392, 722] width 785 height 1444
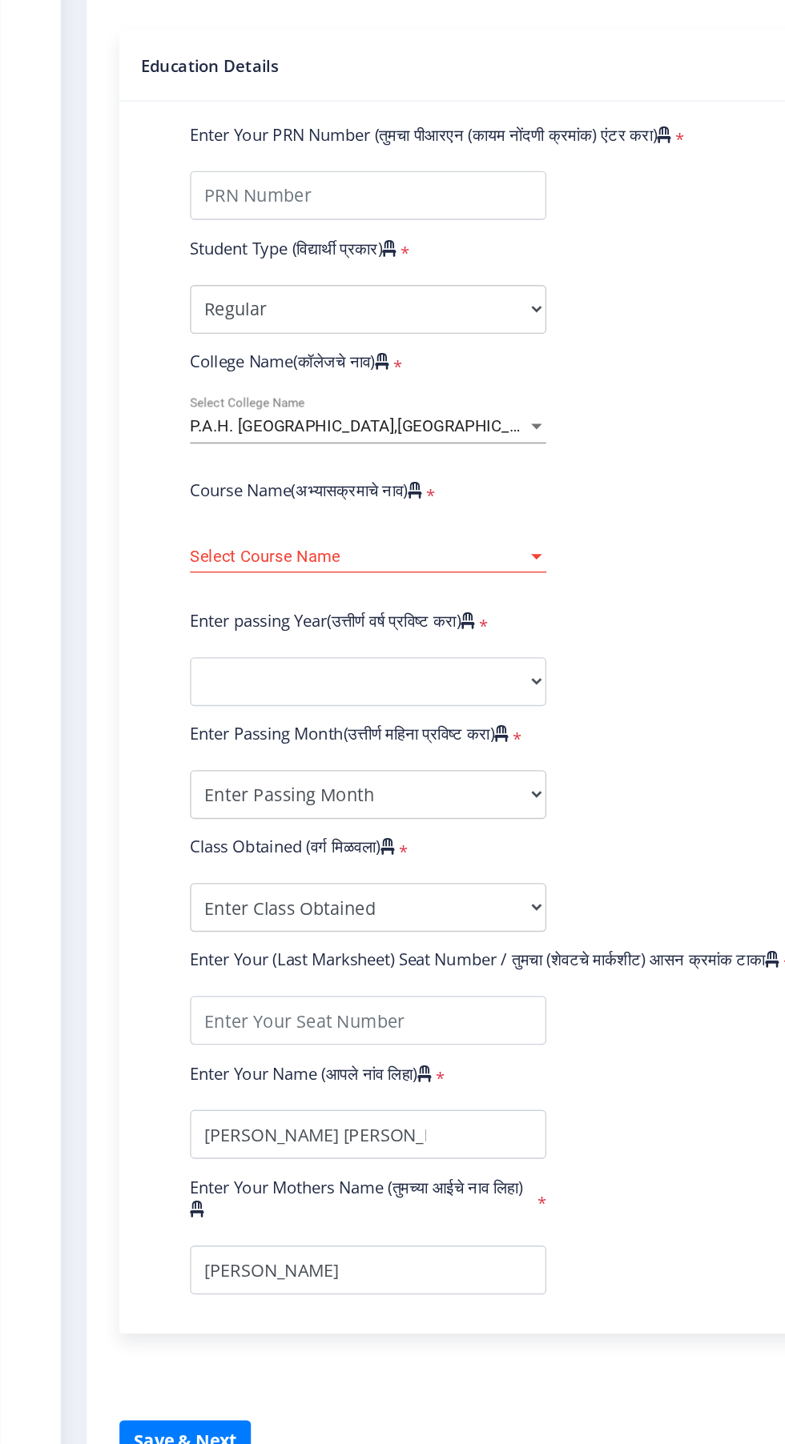
click at [396, 788] on div at bounding box center [396, 790] width 8 height 4
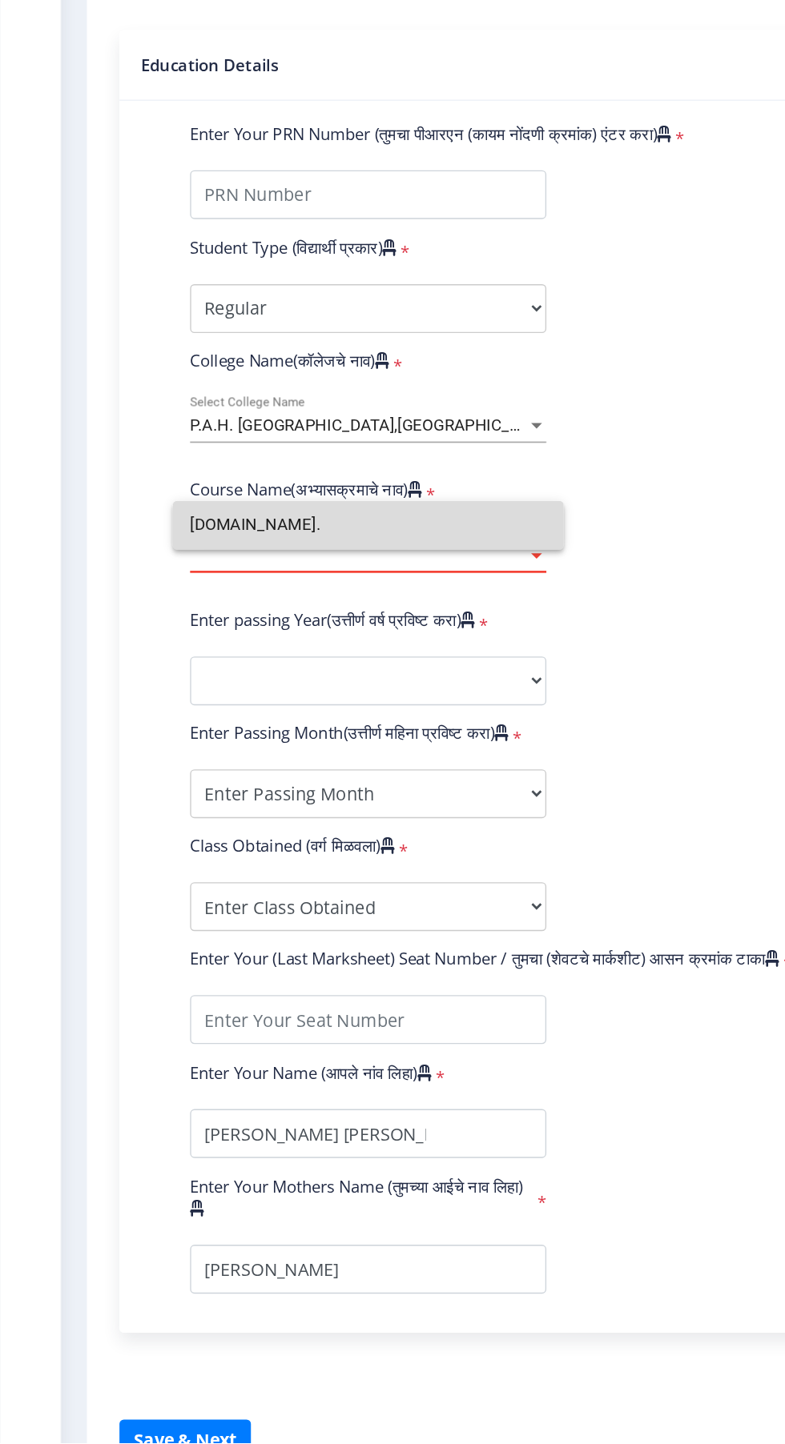
click at [347, 776] on input "[DOMAIN_NAME]." at bounding box center [271, 767] width 263 height 36
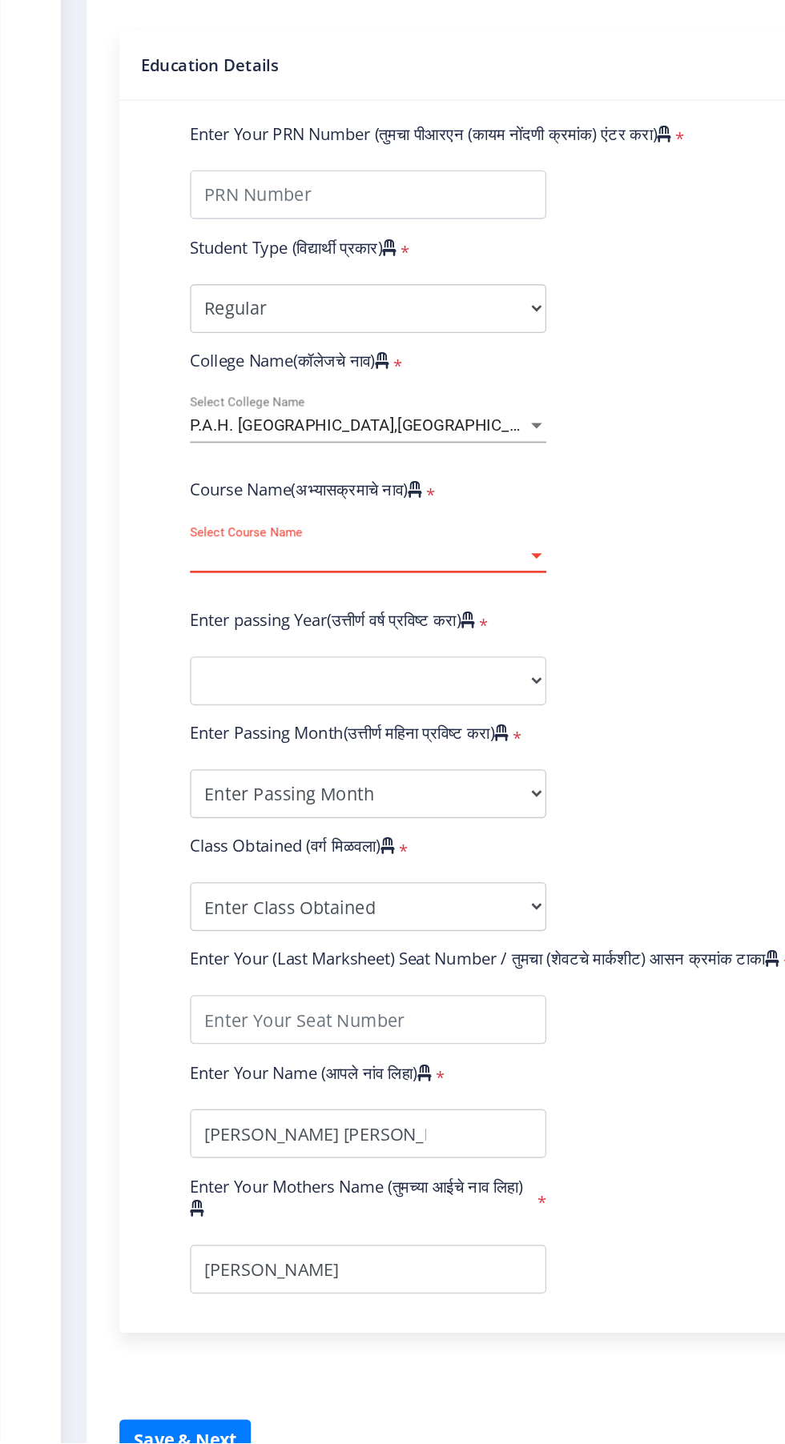
scroll to position [22, 0]
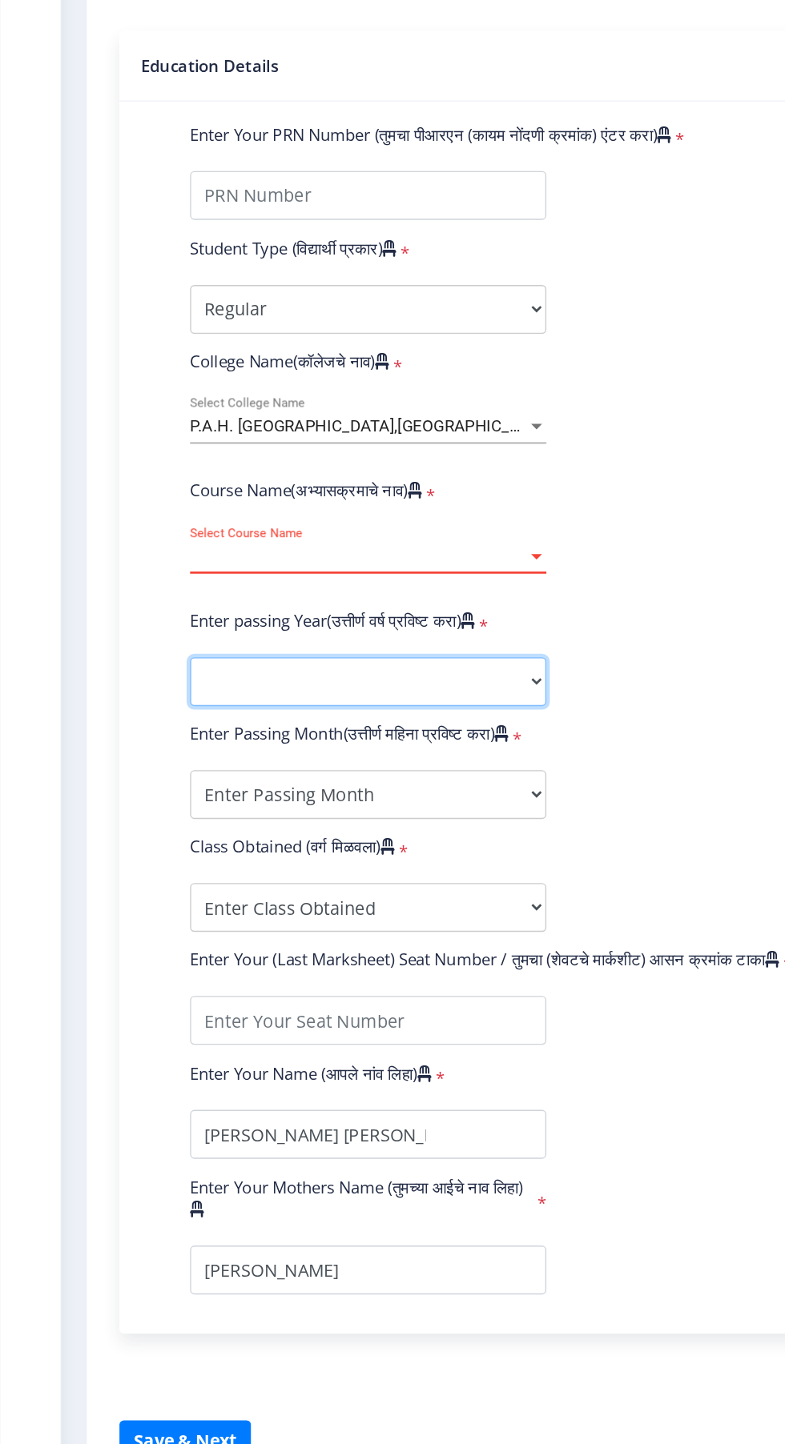
click at [376, 868] on select "2025 2024 2023 2022 2021 2020 2019 2018 2017 2016 2015 2014 2013 2012 2011 2010…" at bounding box center [271, 882] width 263 height 36
select select "2025"
click at [140, 864] on select "2025 2024 2023 2022 2021 2020 2019 2018 2017 2016 2015 2014 2013 2012 2011 2010…" at bounding box center [271, 882] width 263 height 36
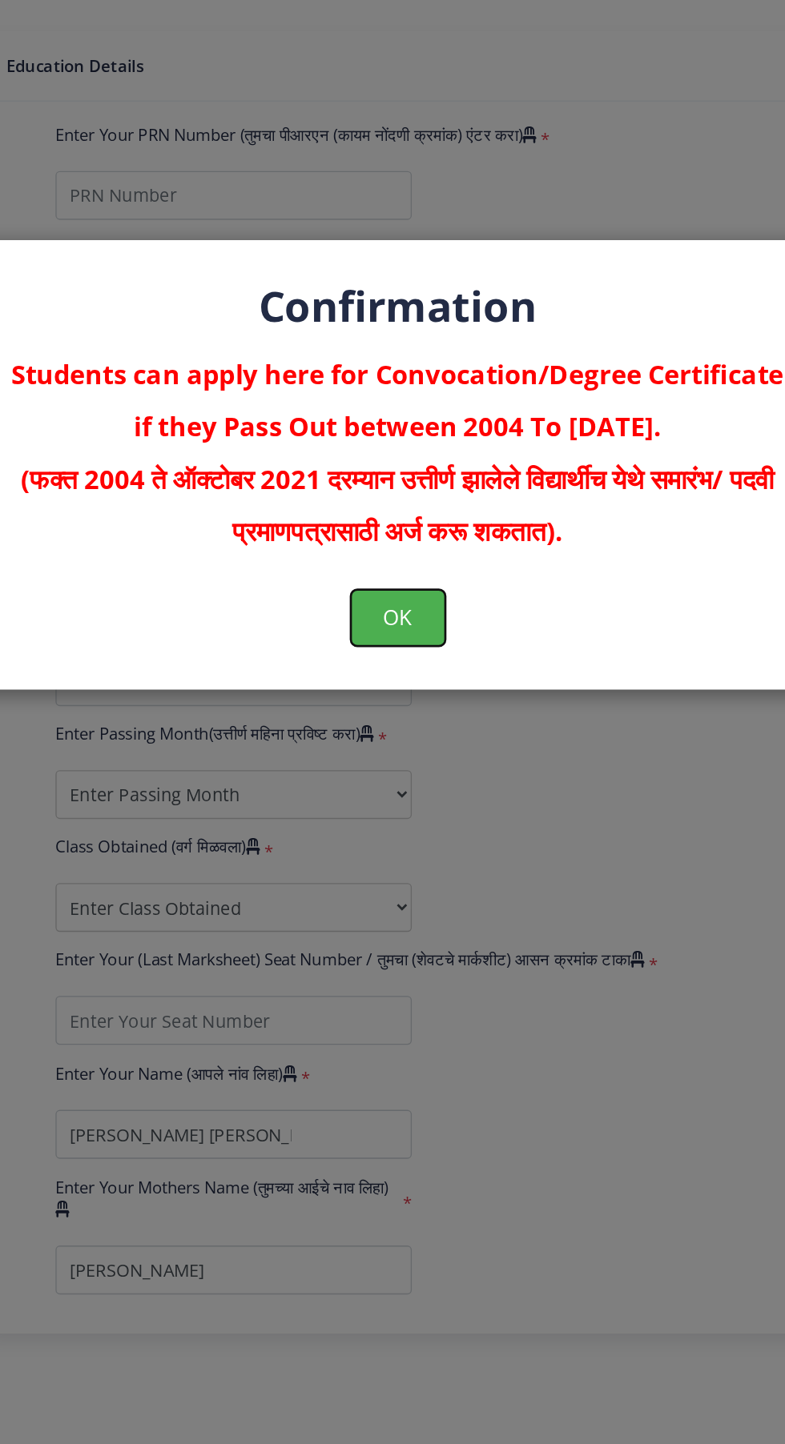
click at [394, 839] on button "OK" at bounding box center [393, 835] width 70 height 42
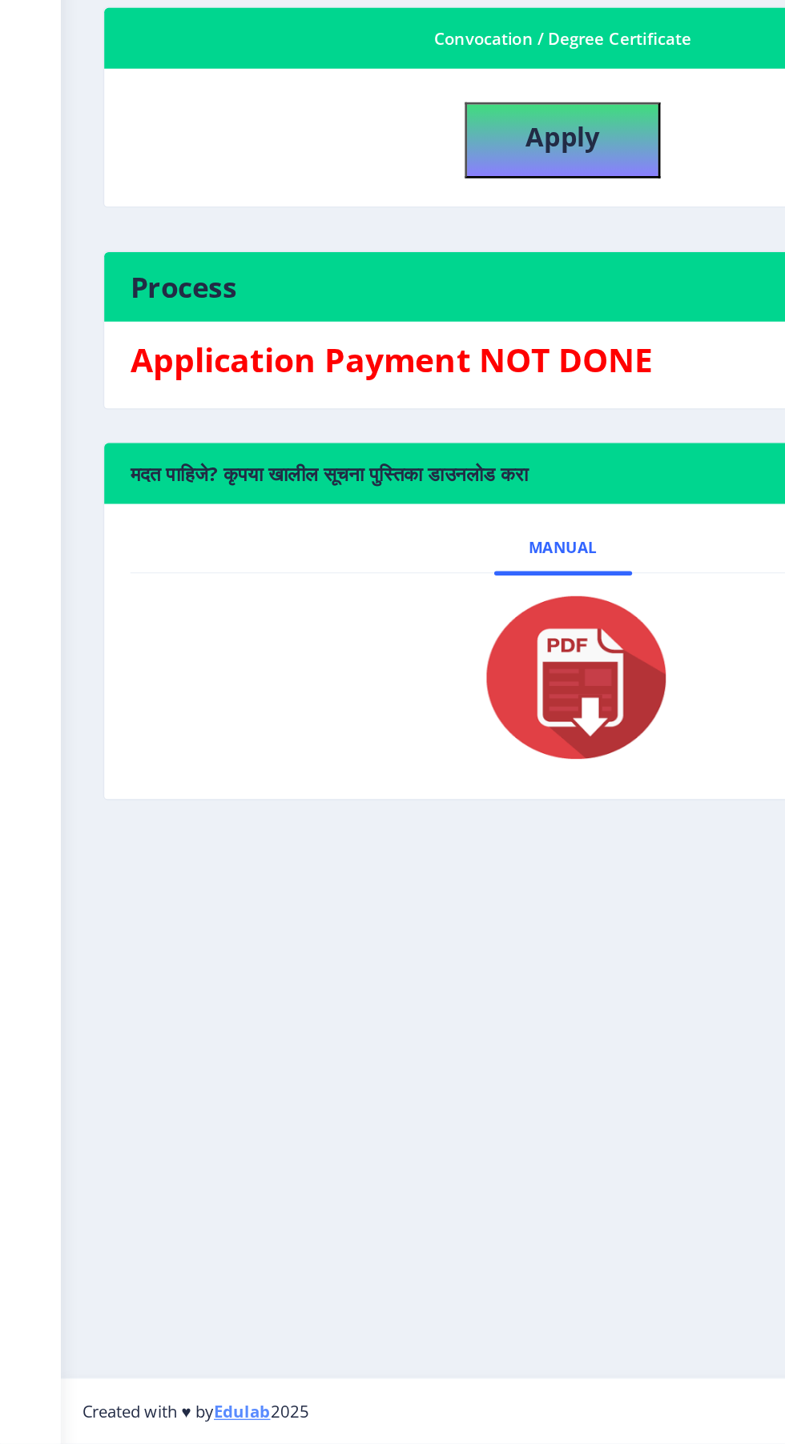
scroll to position [22, 0]
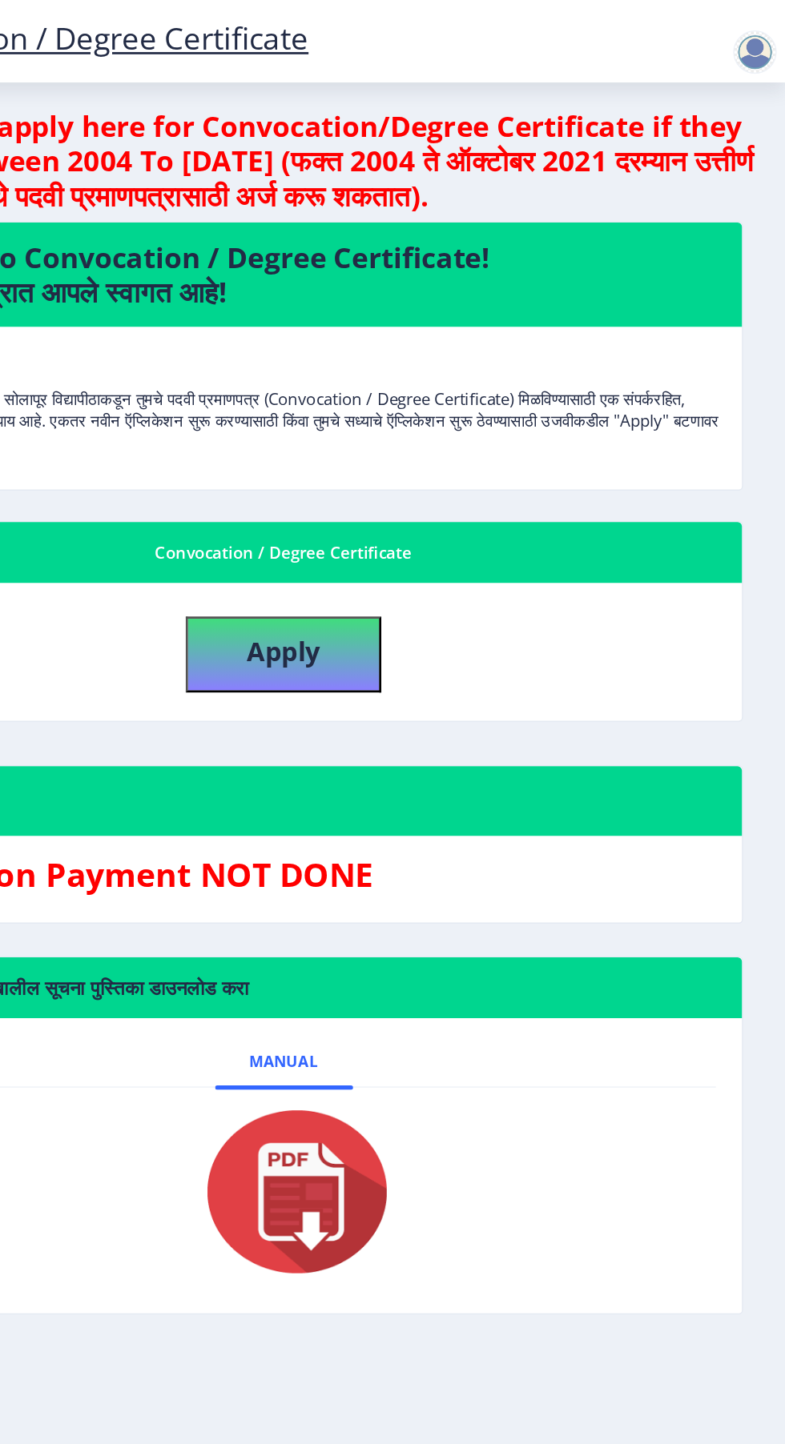
scroll to position [22, 0]
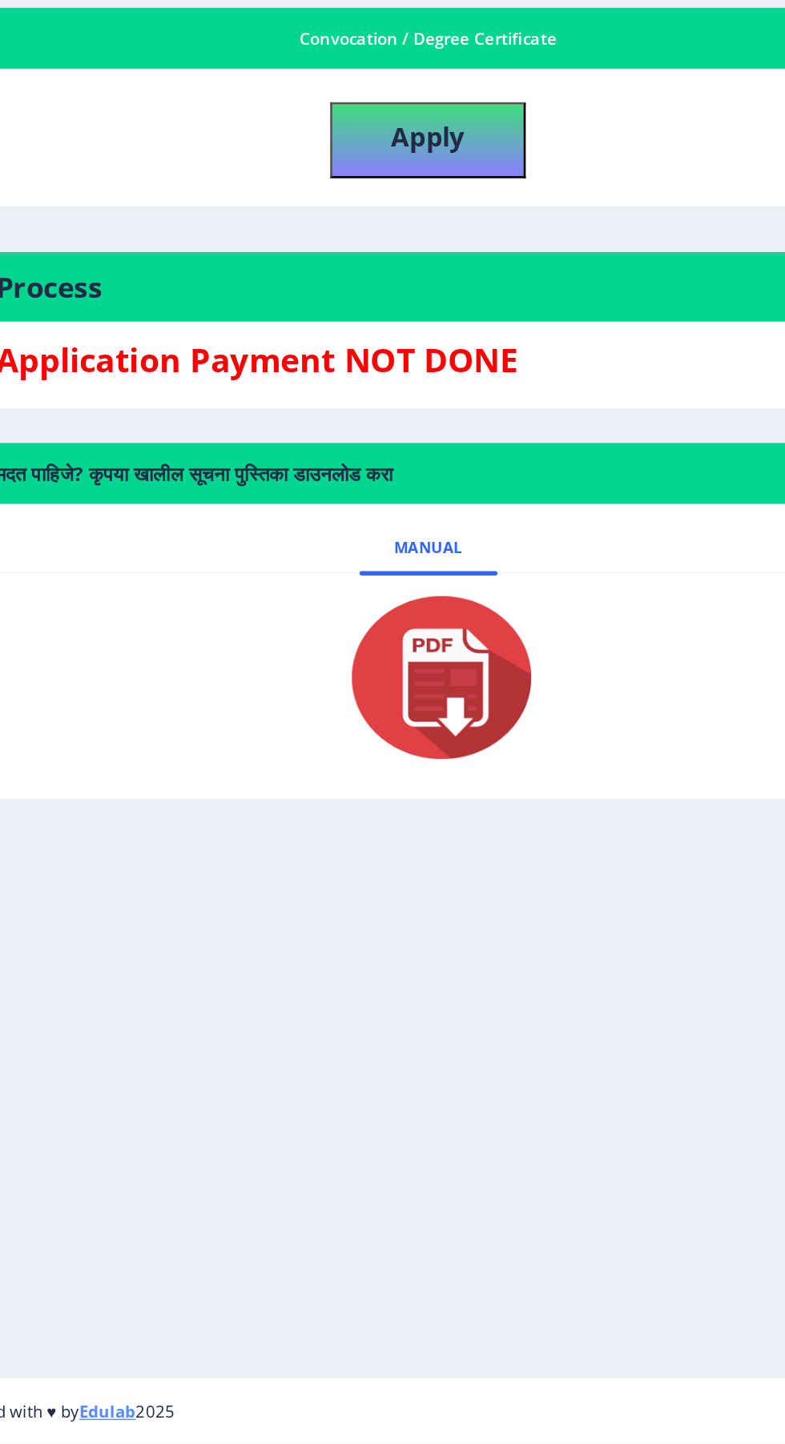
select select
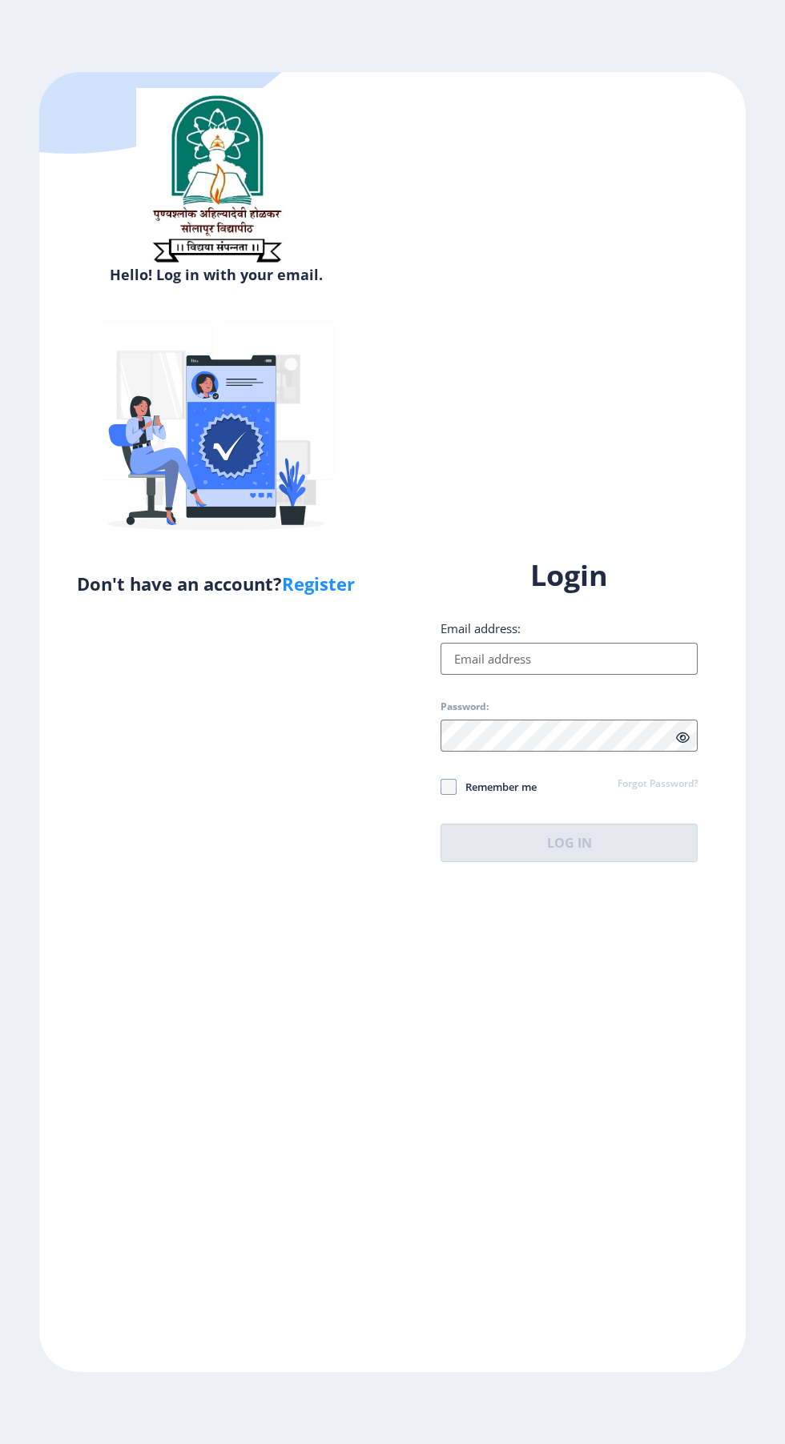
select select
